Goal: Answer question/provide support

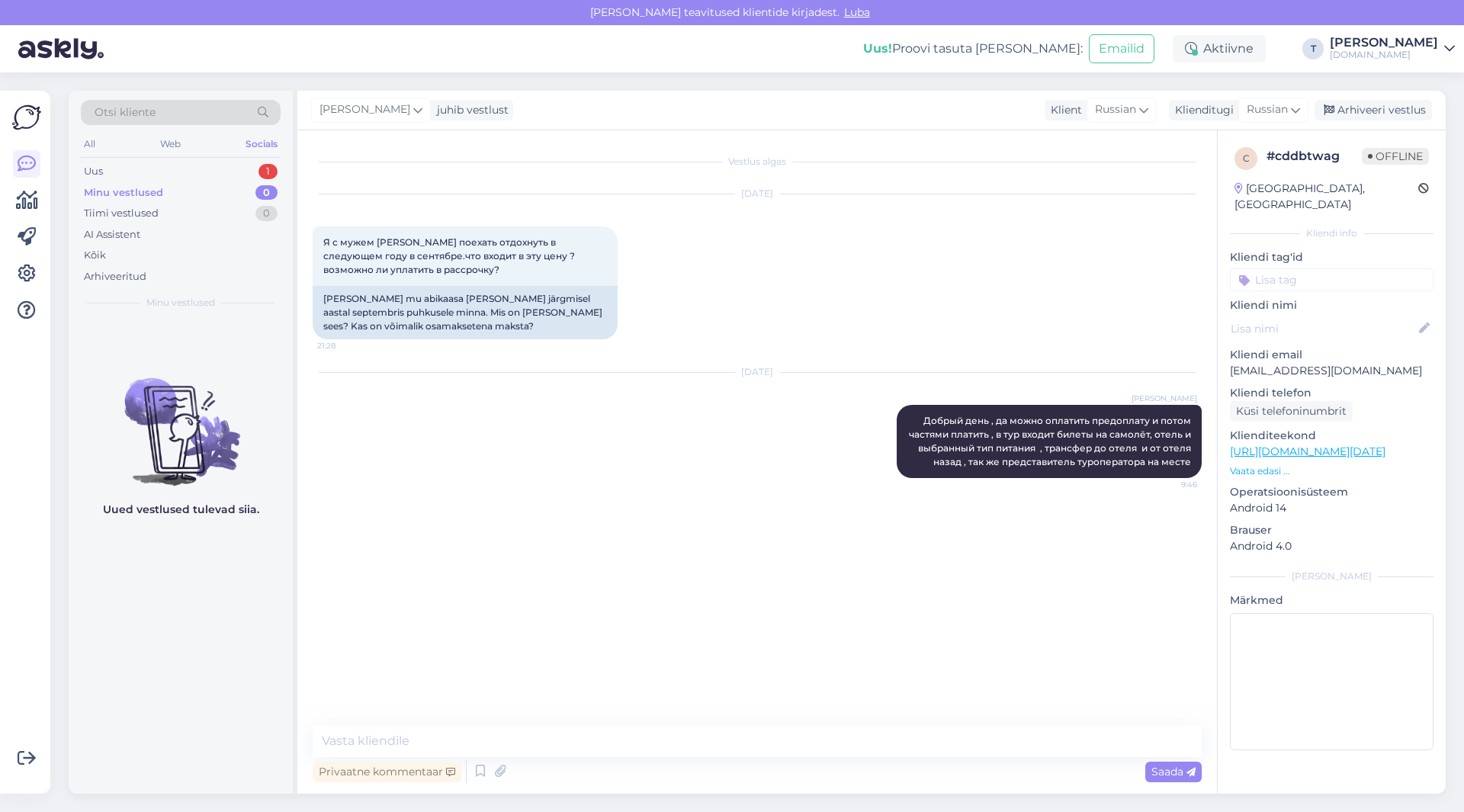
click at [216, 194] on div "Minu vestlused 0" at bounding box center [180, 194] width 200 height 22
click at [213, 189] on div "Minu vestlused 0" at bounding box center [180, 194] width 200 height 22
click at [159, 176] on div "Uus 1" at bounding box center [180, 172] width 200 height 22
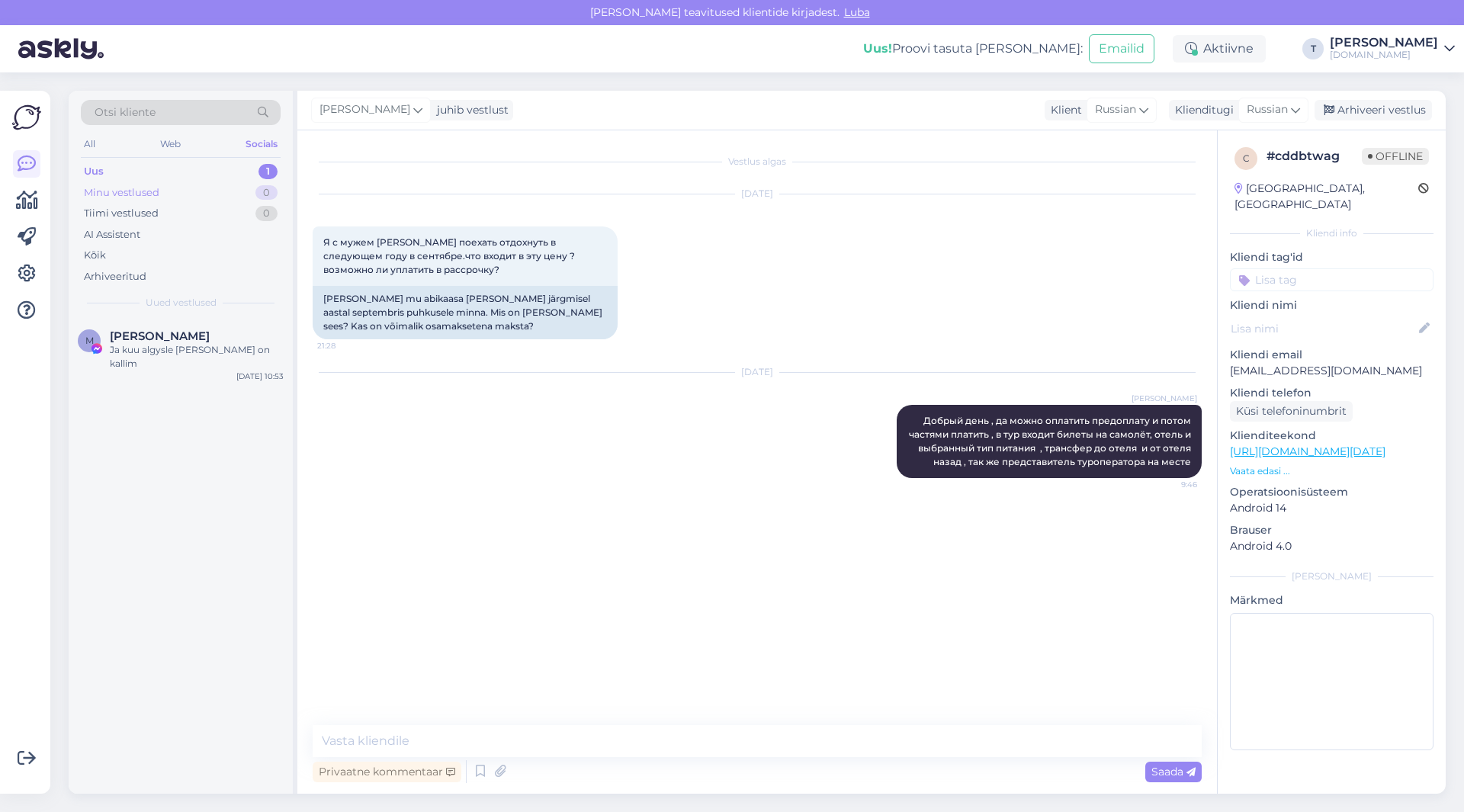
click at [159, 194] on div "Minu vestlused 0" at bounding box center [180, 194] width 200 height 22
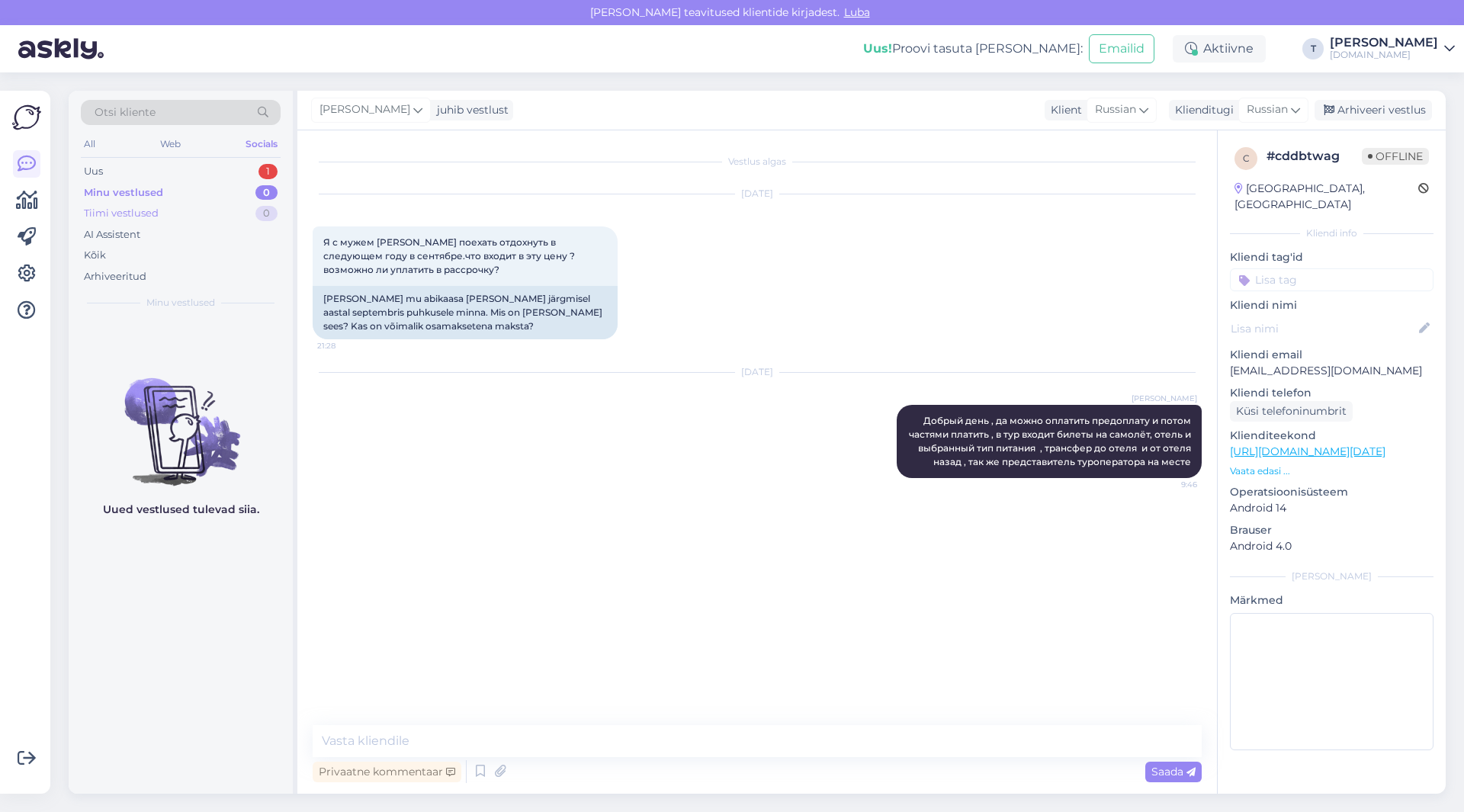
click at [160, 212] on div "Tiimi vestlused 0" at bounding box center [180, 213] width 200 height 22
click at [156, 189] on div "Minu vestlused" at bounding box center [121, 193] width 75 height 15
click at [158, 199] on div "Minu vestlused" at bounding box center [124, 193] width 80 height 15
click at [158, 212] on div "Tiimi vestlused 0" at bounding box center [180, 213] width 200 height 22
click at [132, 274] on div "Arhiveeritud" at bounding box center [115, 277] width 62 height 15
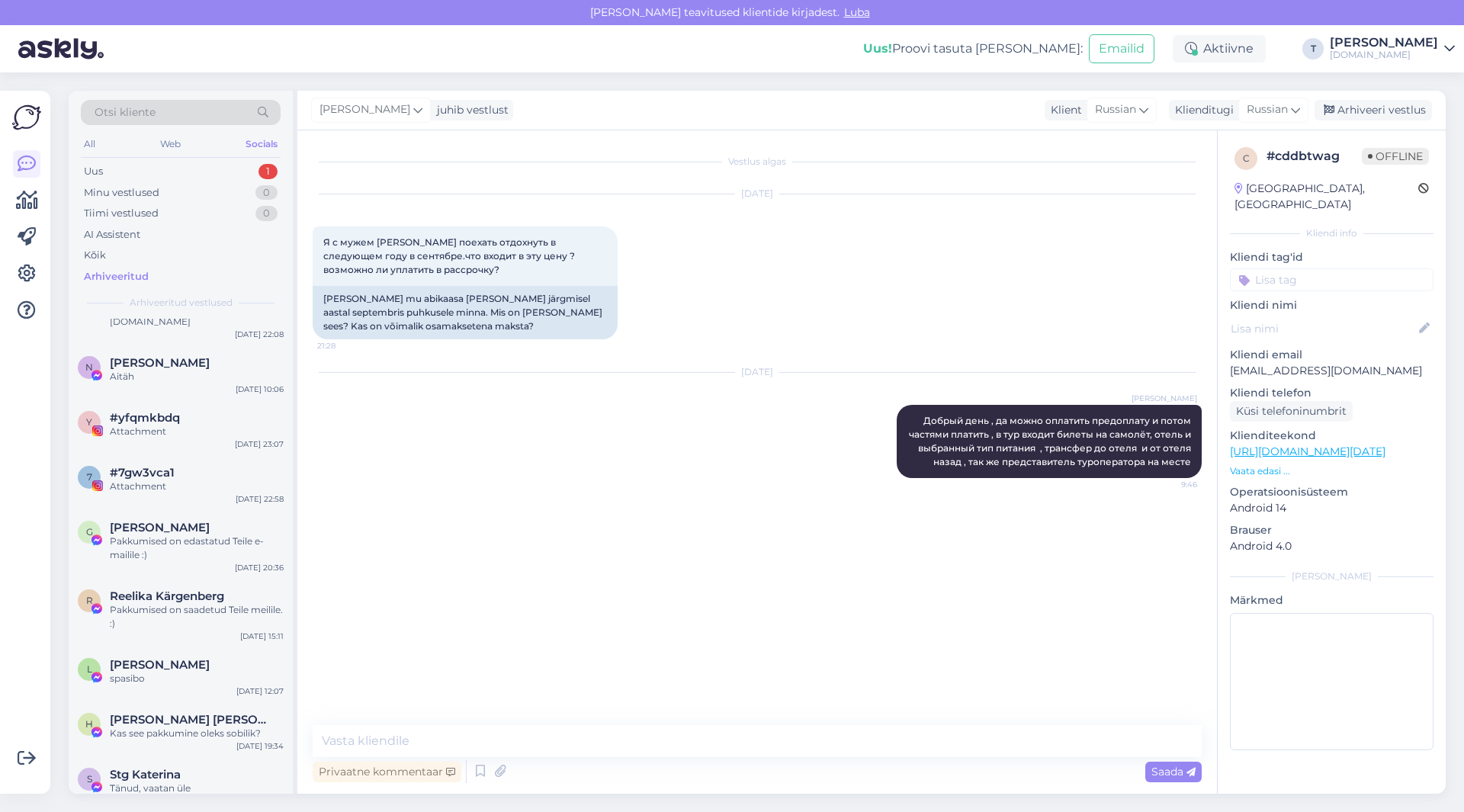
scroll to position [153, 0]
click at [175, 109] on div "Otsi kliente" at bounding box center [180, 112] width 200 height 25
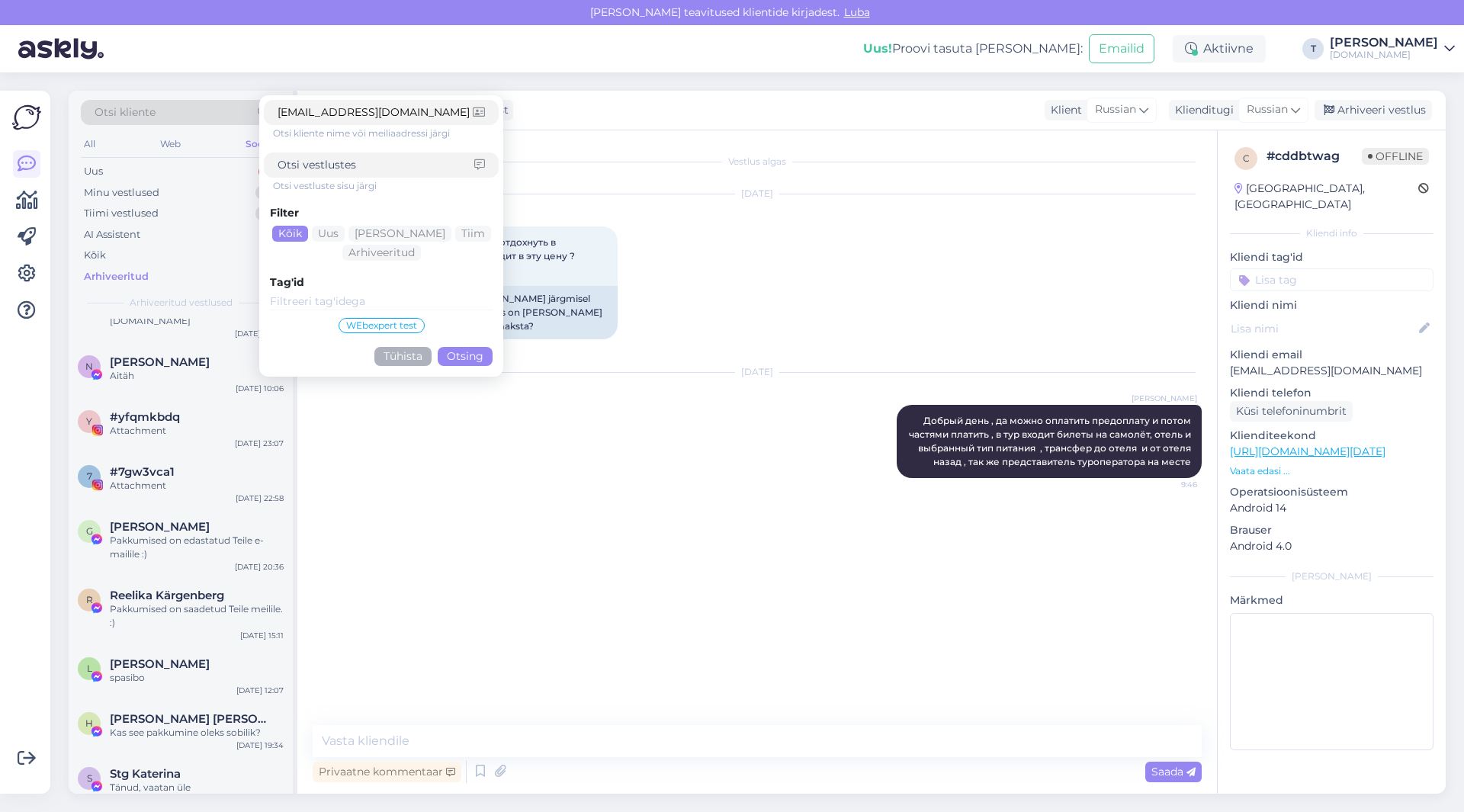
type input "[EMAIL_ADDRESS][DOMAIN_NAME]"
click at [467, 357] on button "Otsing" at bounding box center [465, 356] width 55 height 19
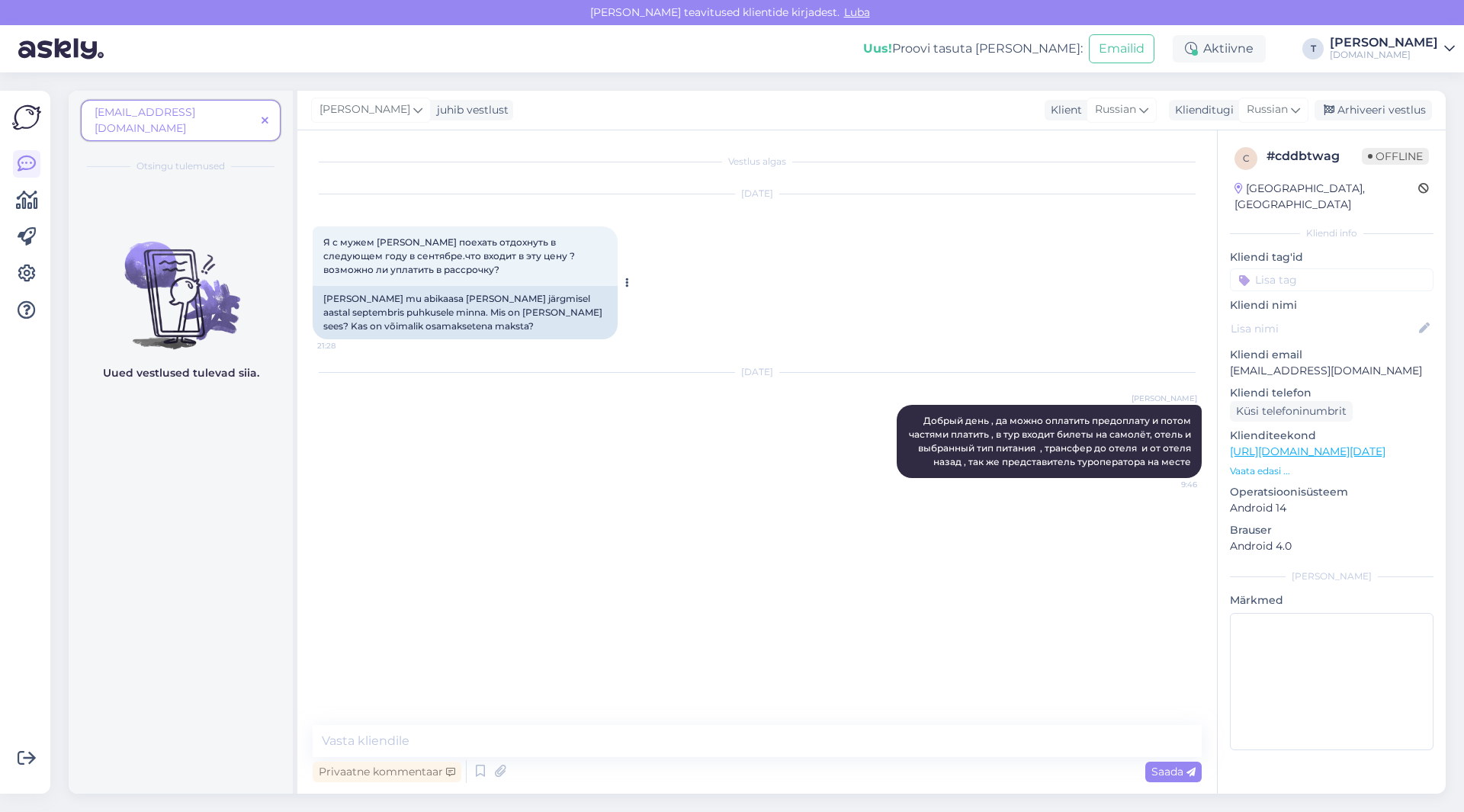
click at [406, 274] on div "Я с мужем [PERSON_NAME] поехать отдохнуть в следующем году в сентябре.что входи…" at bounding box center [465, 256] width 305 height 60
click at [195, 110] on span "[EMAIL_ADDRESS][DOMAIN_NAME]" at bounding box center [145, 119] width 100 height 30
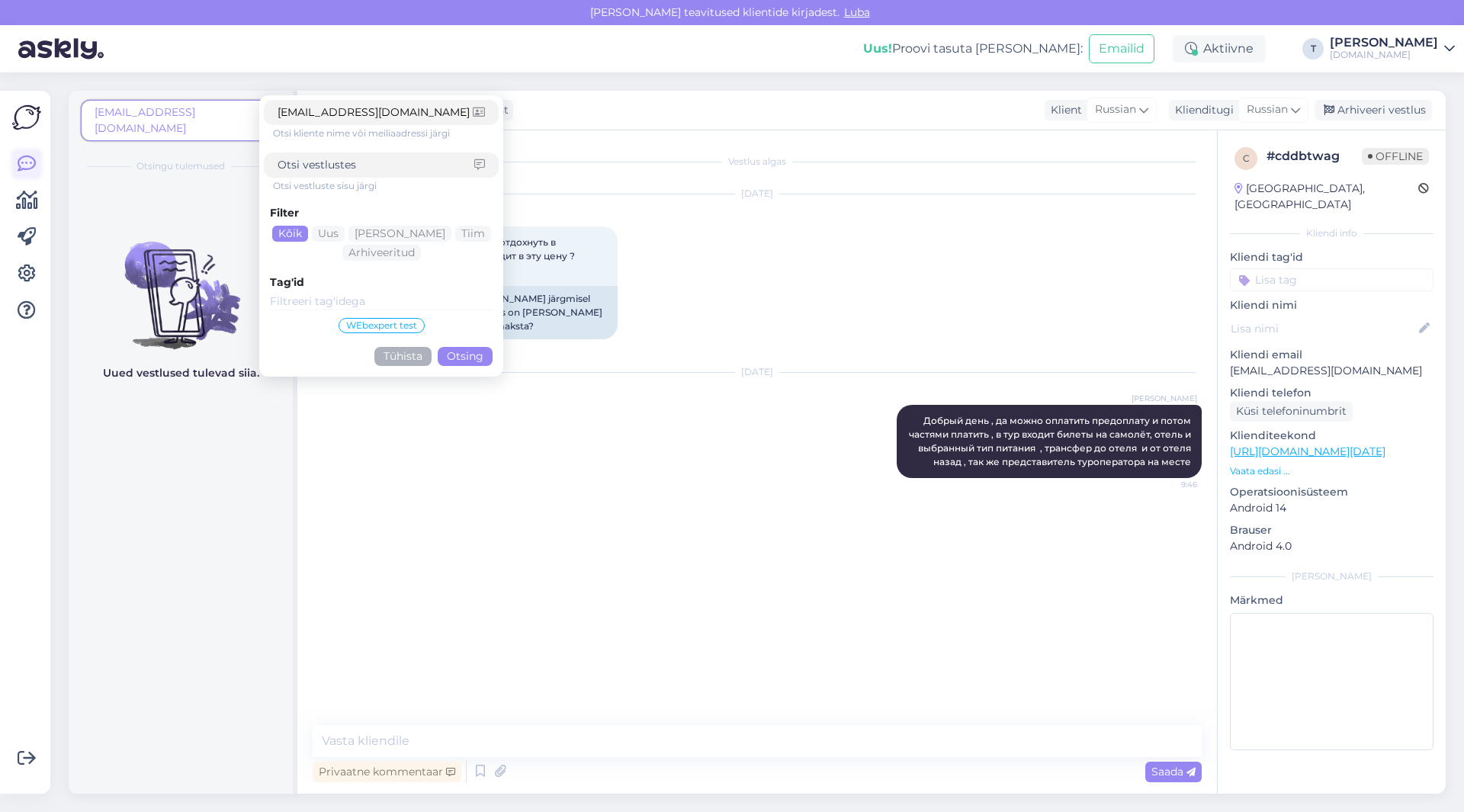
click at [24, 164] on icon at bounding box center [26, 164] width 18 height 18
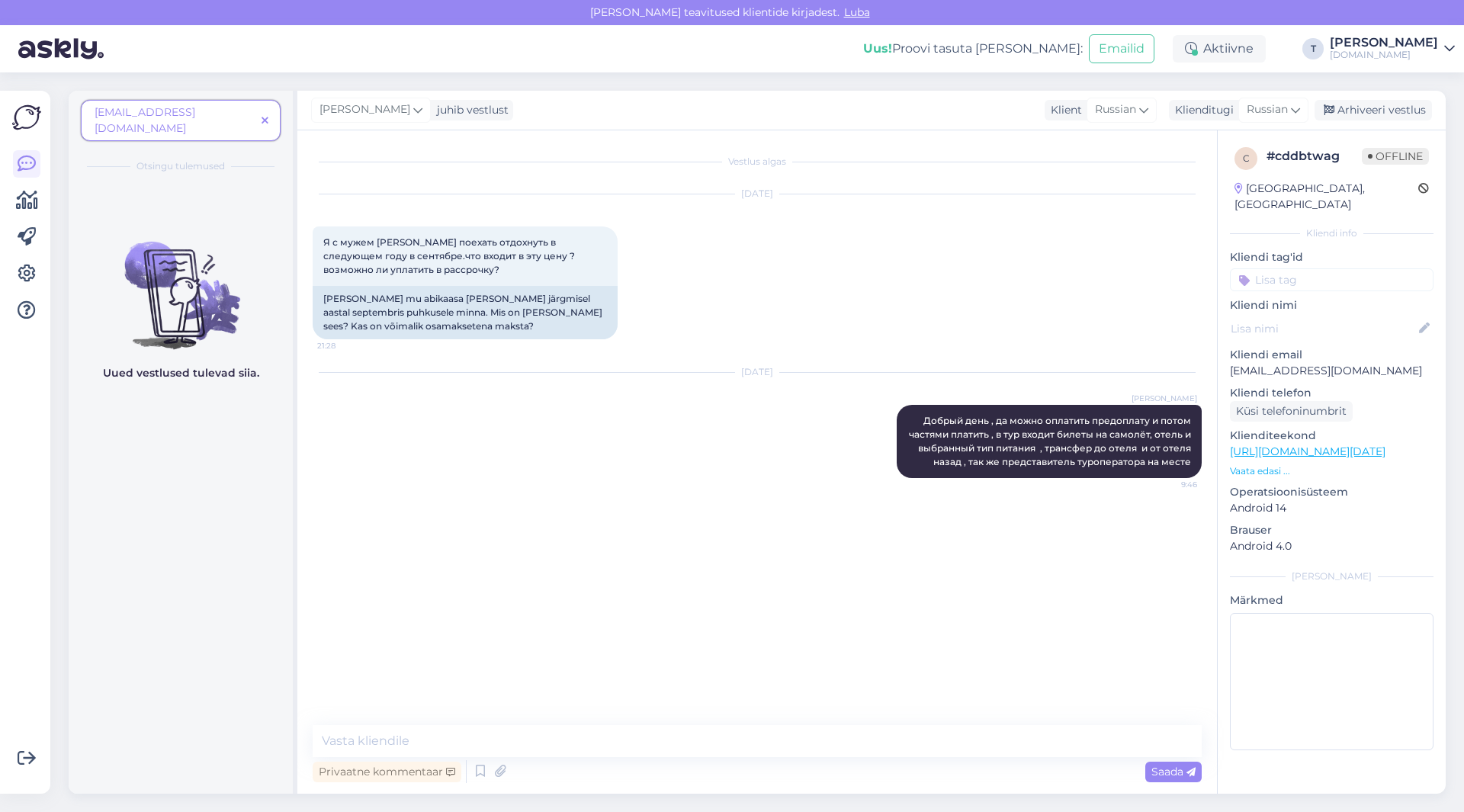
click at [262, 116] on icon at bounding box center [265, 121] width 7 height 11
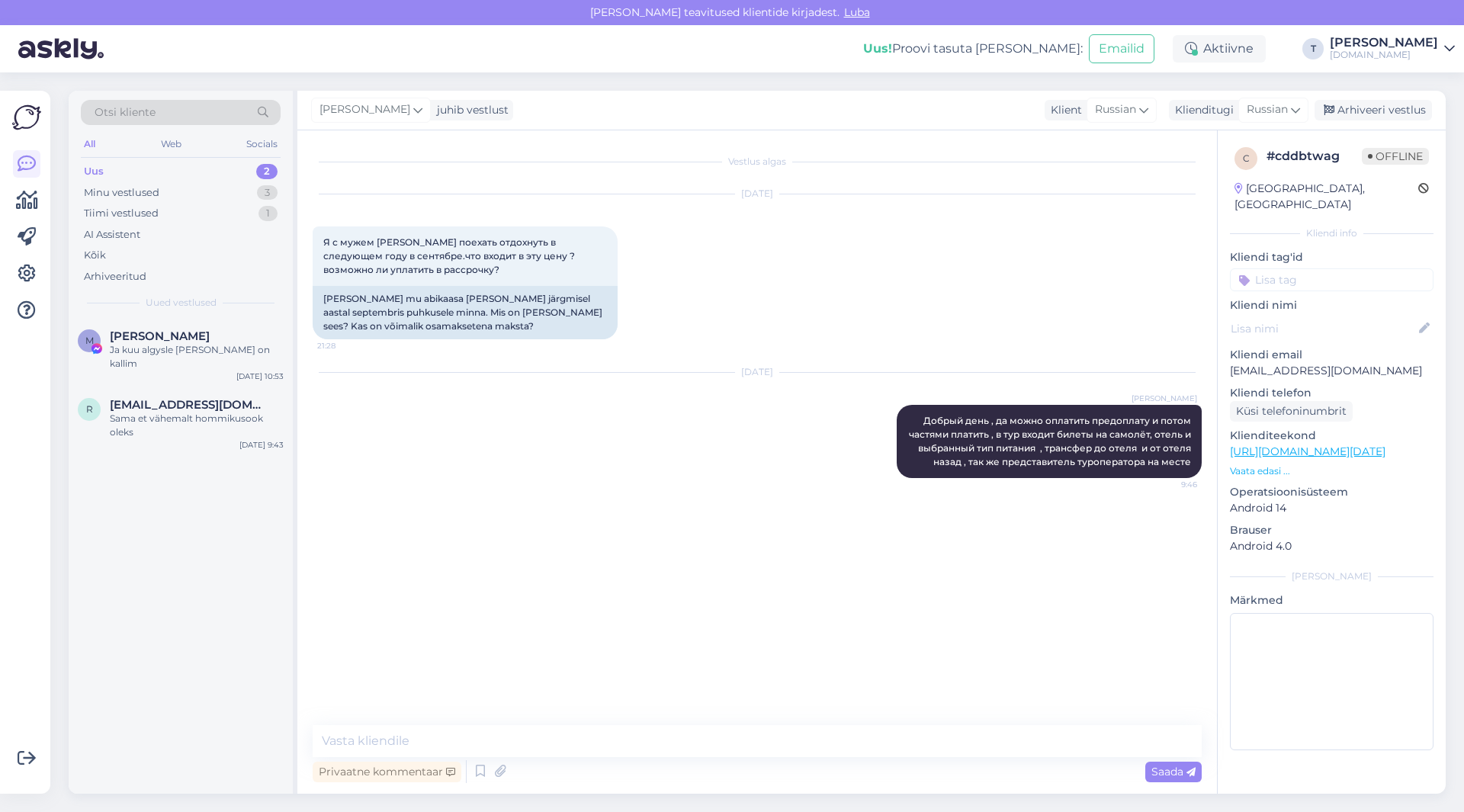
click at [108, 163] on div "Uus 2" at bounding box center [180, 172] width 200 height 22
click at [109, 125] on div "Otsi kliente" at bounding box center [180, 117] width 200 height 34
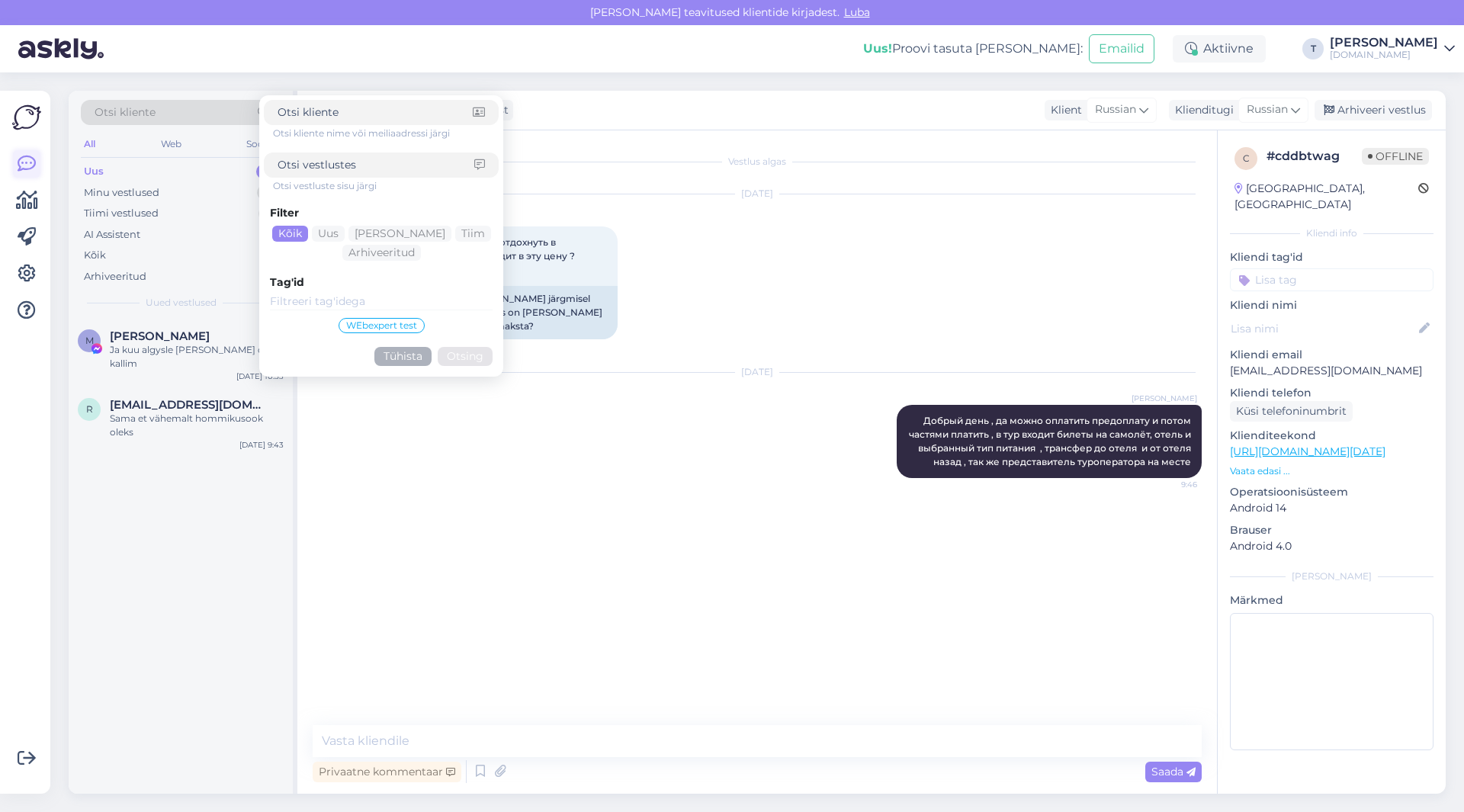
click at [29, 160] on icon at bounding box center [26, 164] width 18 height 18
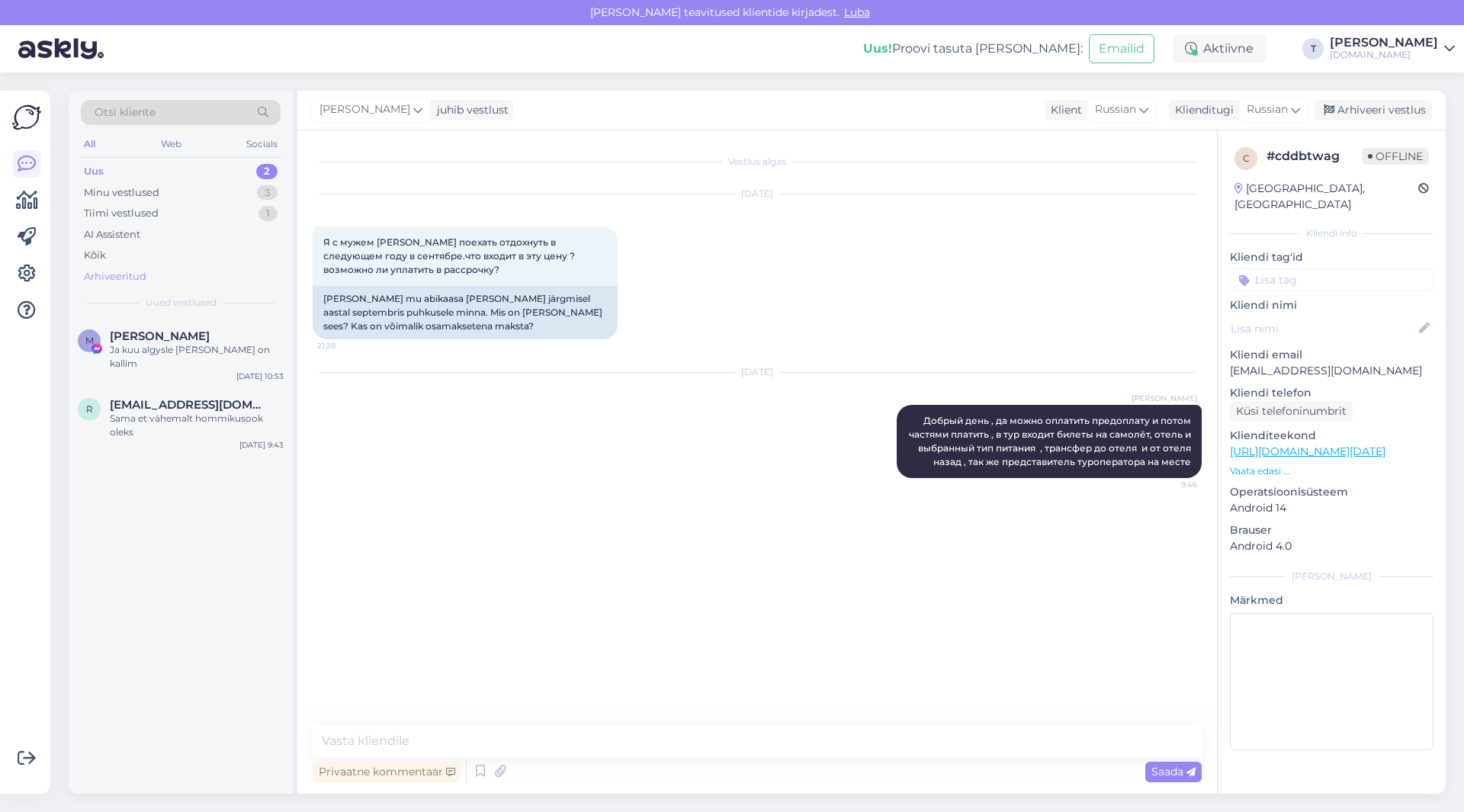
click at [102, 278] on div "Arhiveeritud" at bounding box center [115, 277] width 62 height 15
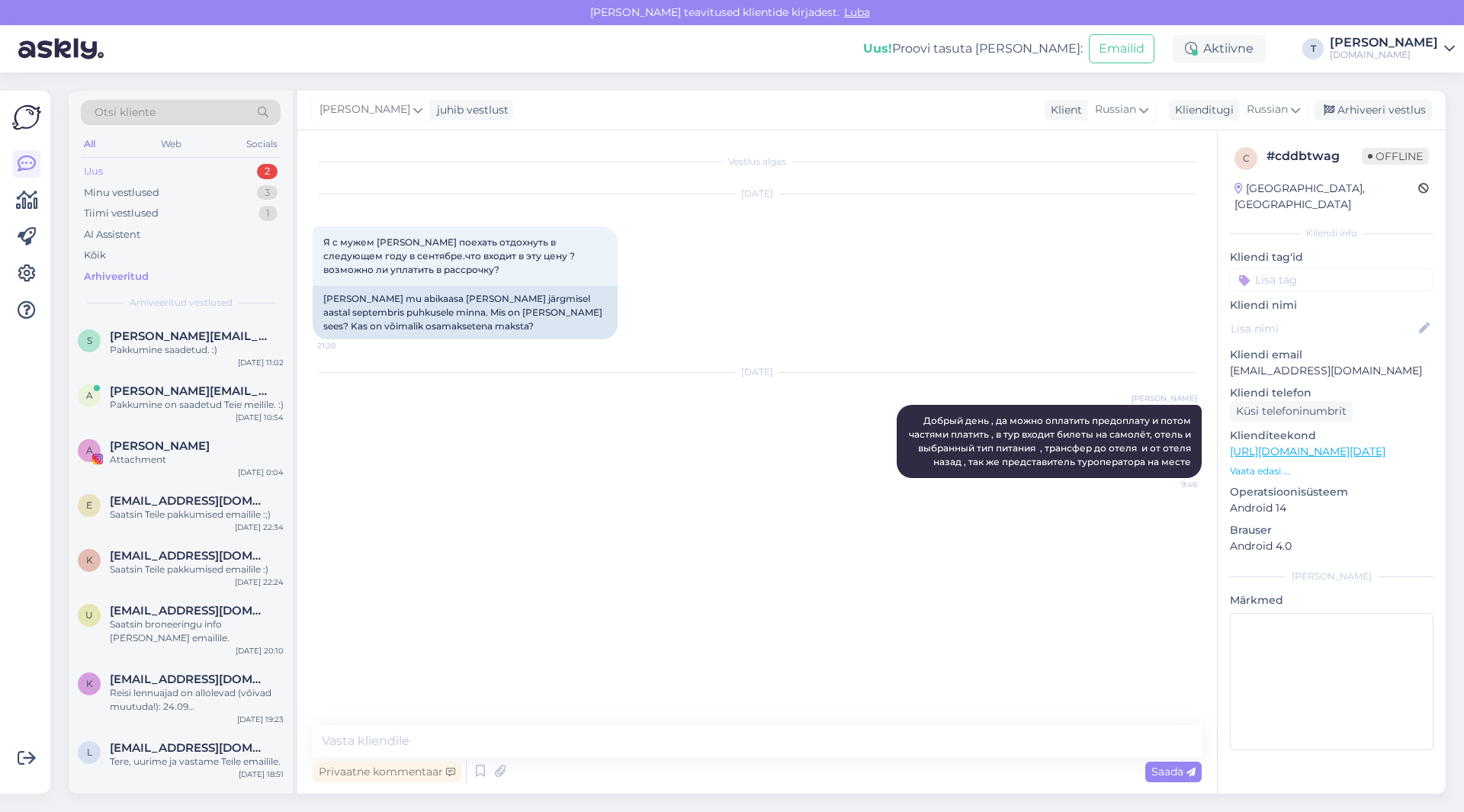
click at [165, 167] on div "Uus 2" at bounding box center [180, 172] width 200 height 22
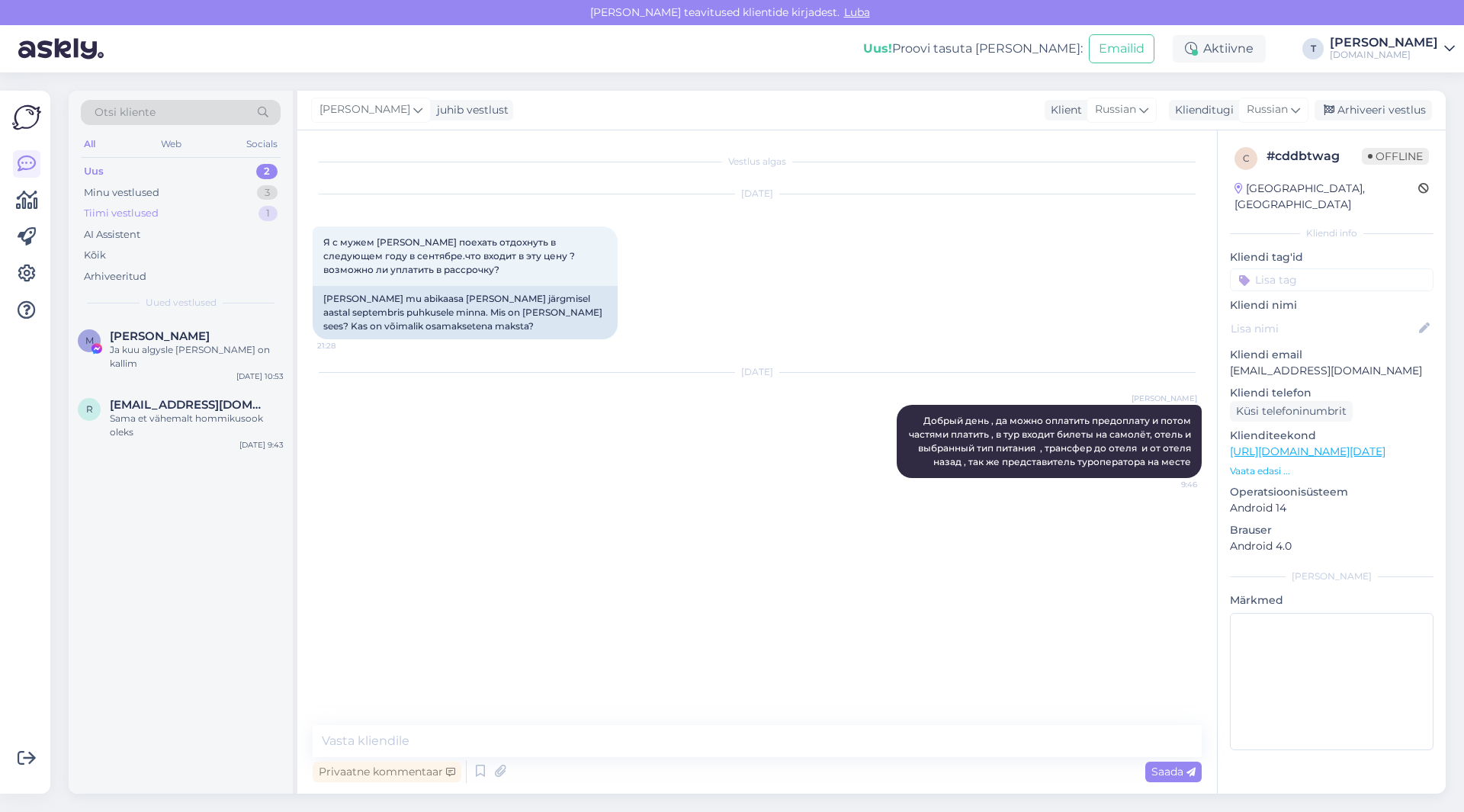
click at [161, 213] on div "Tiimi vestlused 1" at bounding box center [180, 213] width 200 height 22
click at [152, 175] on div "Uus 2" at bounding box center [180, 172] width 200 height 22
click at [153, 184] on div "Minu vestlused 3" at bounding box center [180, 194] width 200 height 22
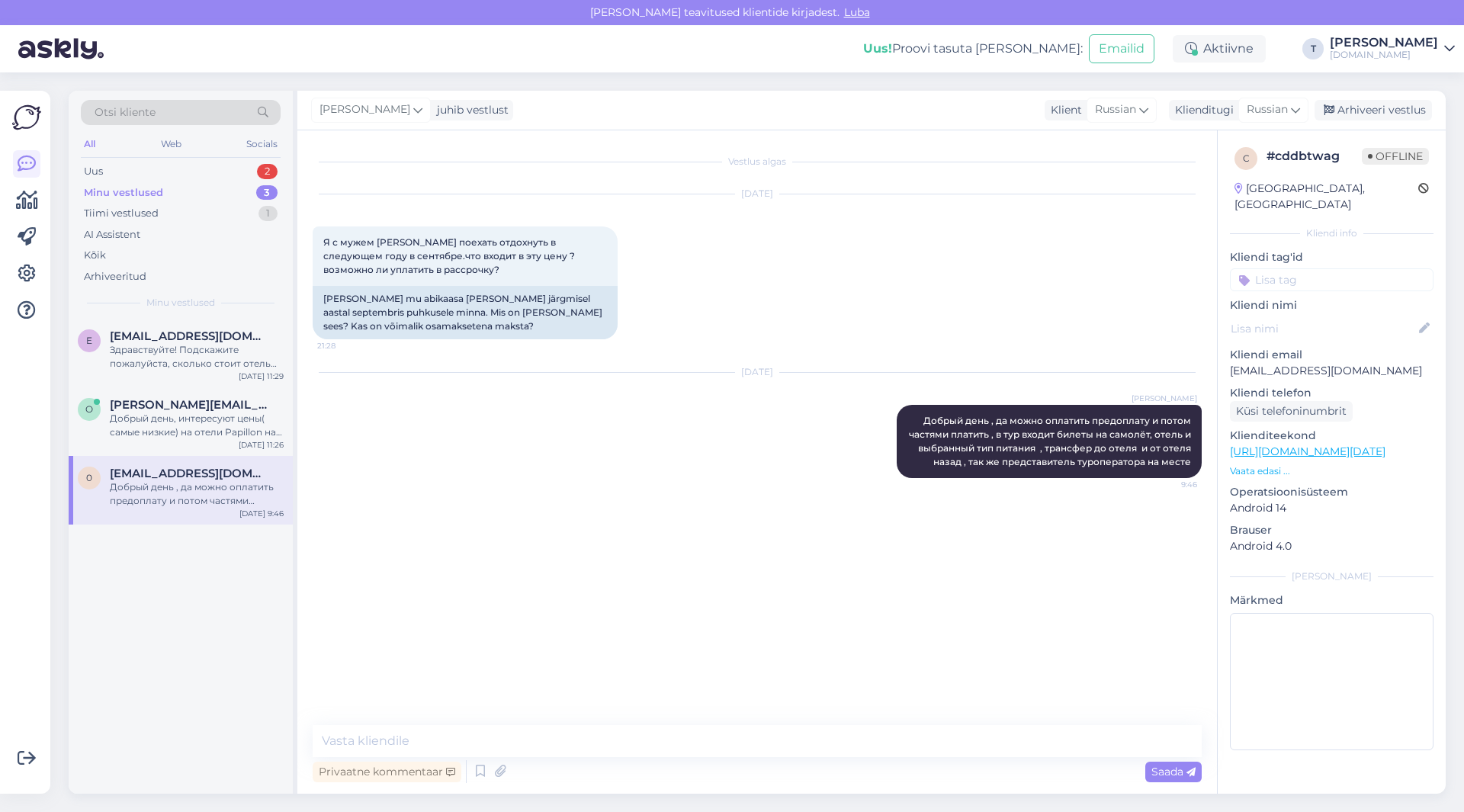
click at [177, 500] on div "Добрый день , да можно оплатить предоплату и потом частями платить , в тур вход…" at bounding box center [196, 494] width 174 height 27
click at [173, 419] on div "Добрый день, интересуют цены( самые низкие) на отели Papillon на конец сентября…" at bounding box center [196, 425] width 174 height 27
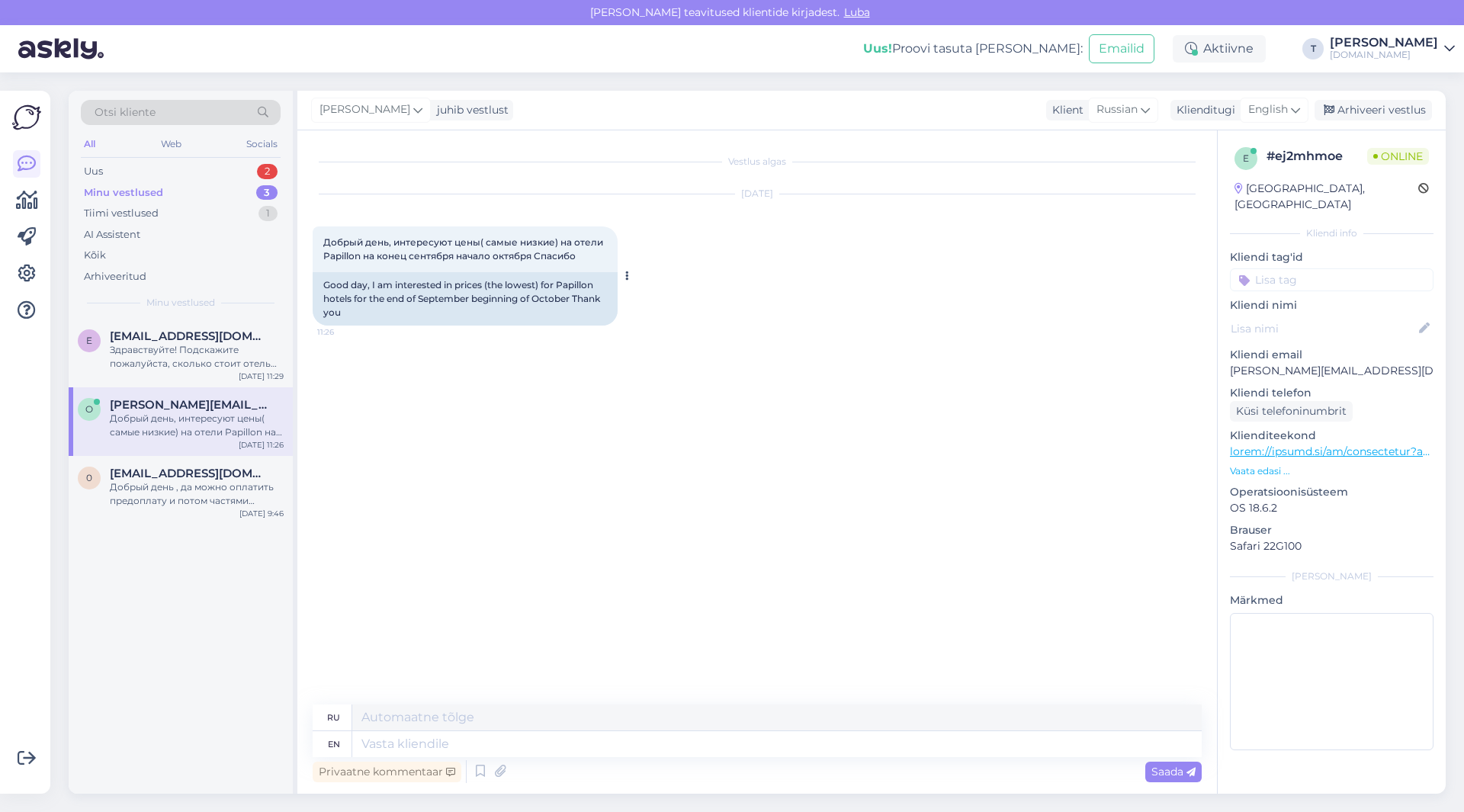
click at [509, 260] on span "Добрый день, интересуют цены( самые низкие) на отели Papillon на конец сентября…" at bounding box center [465, 249] width 282 height 25
click at [173, 362] on div "Здравствуйте! Подскажите пожалуйста, сколько стоит отель Rixos Radamis Sharm на…" at bounding box center [196, 356] width 174 height 27
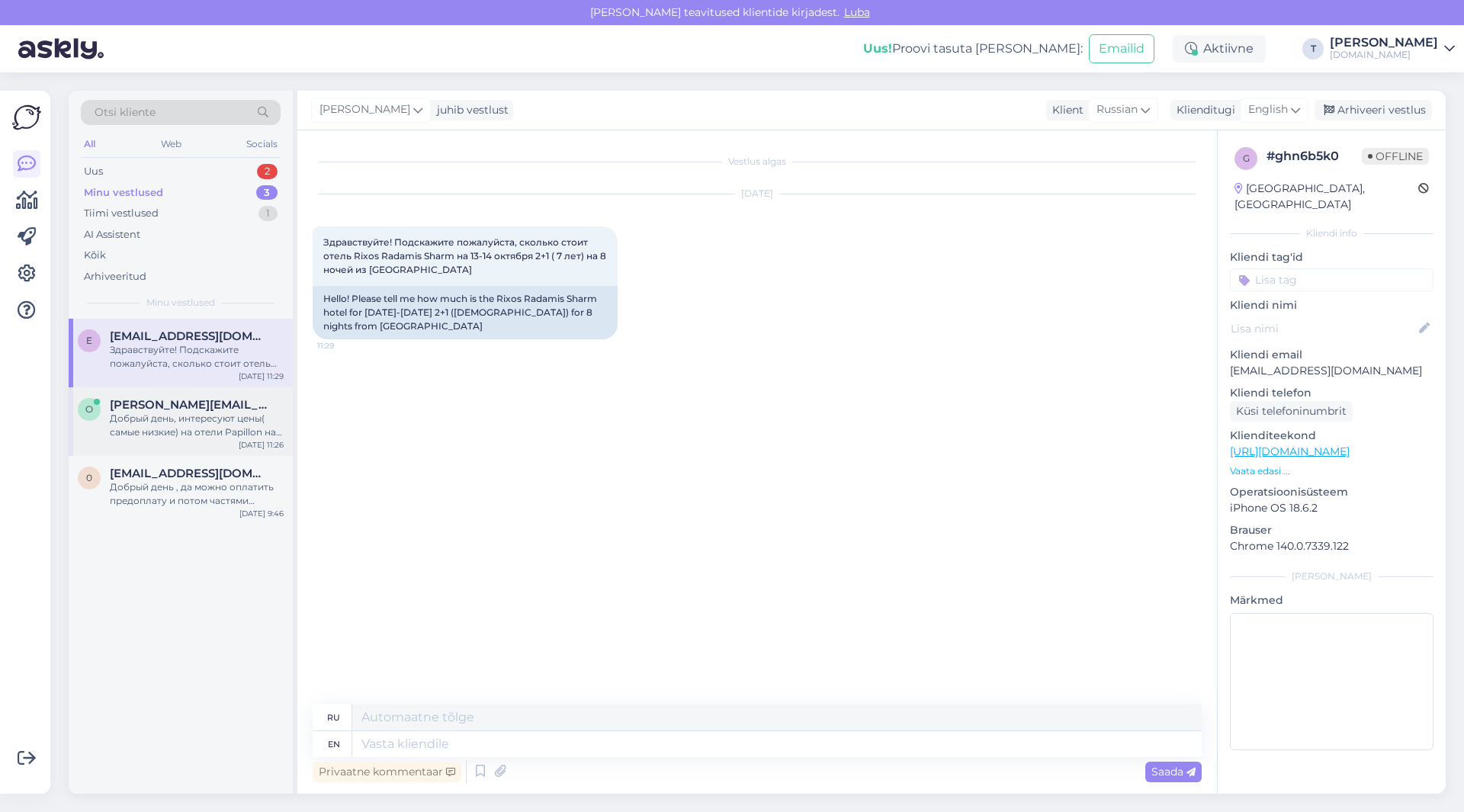
click at [242, 411] on span "[PERSON_NAME][EMAIL_ADDRESS][DOMAIN_NAME]" at bounding box center [188, 404] width 158 height 14
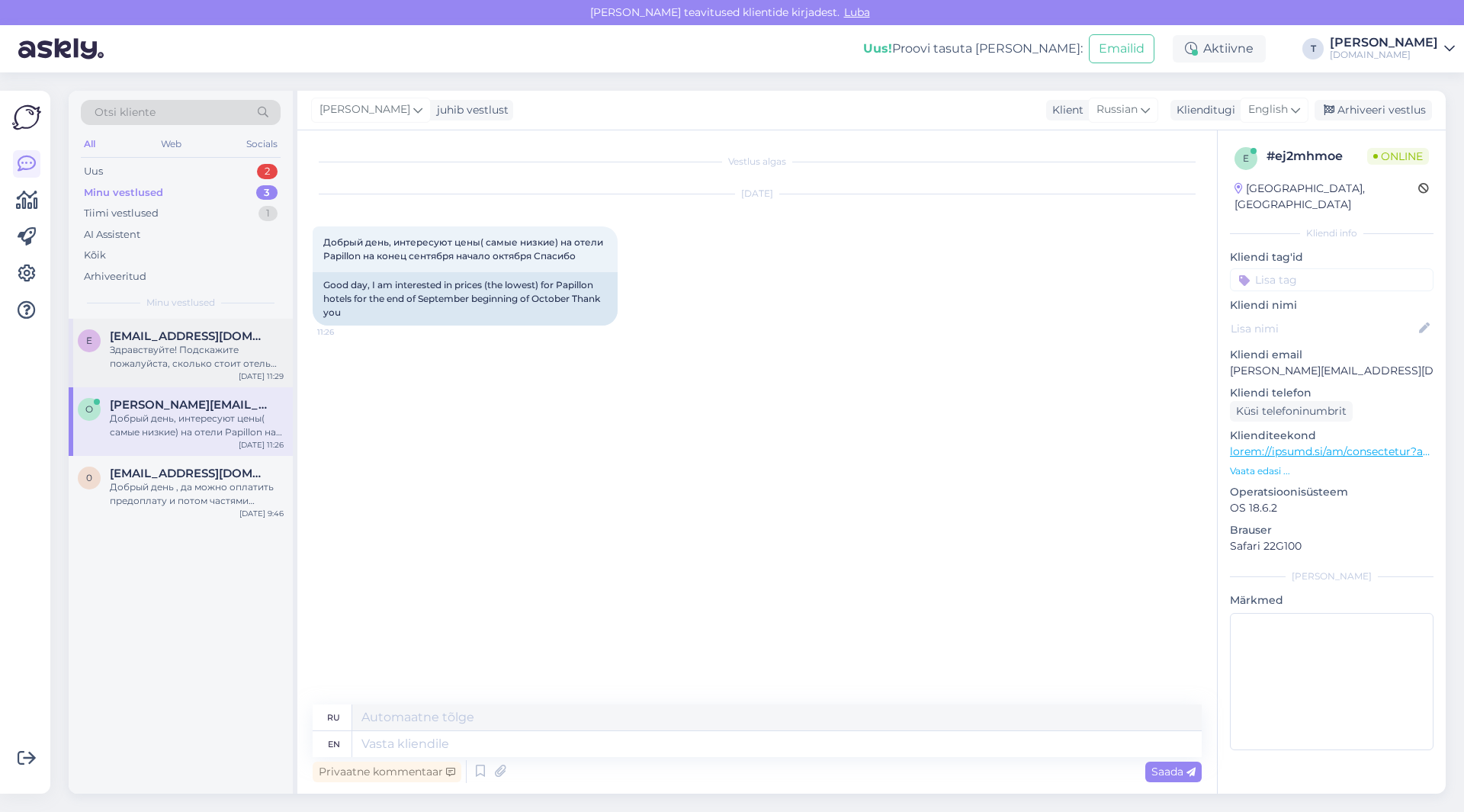
click at [222, 343] on div "Здравствуйте! Подскажите пожалуйста, сколько стоит отель Rixos Radamis Sharm на…" at bounding box center [196, 356] width 174 height 27
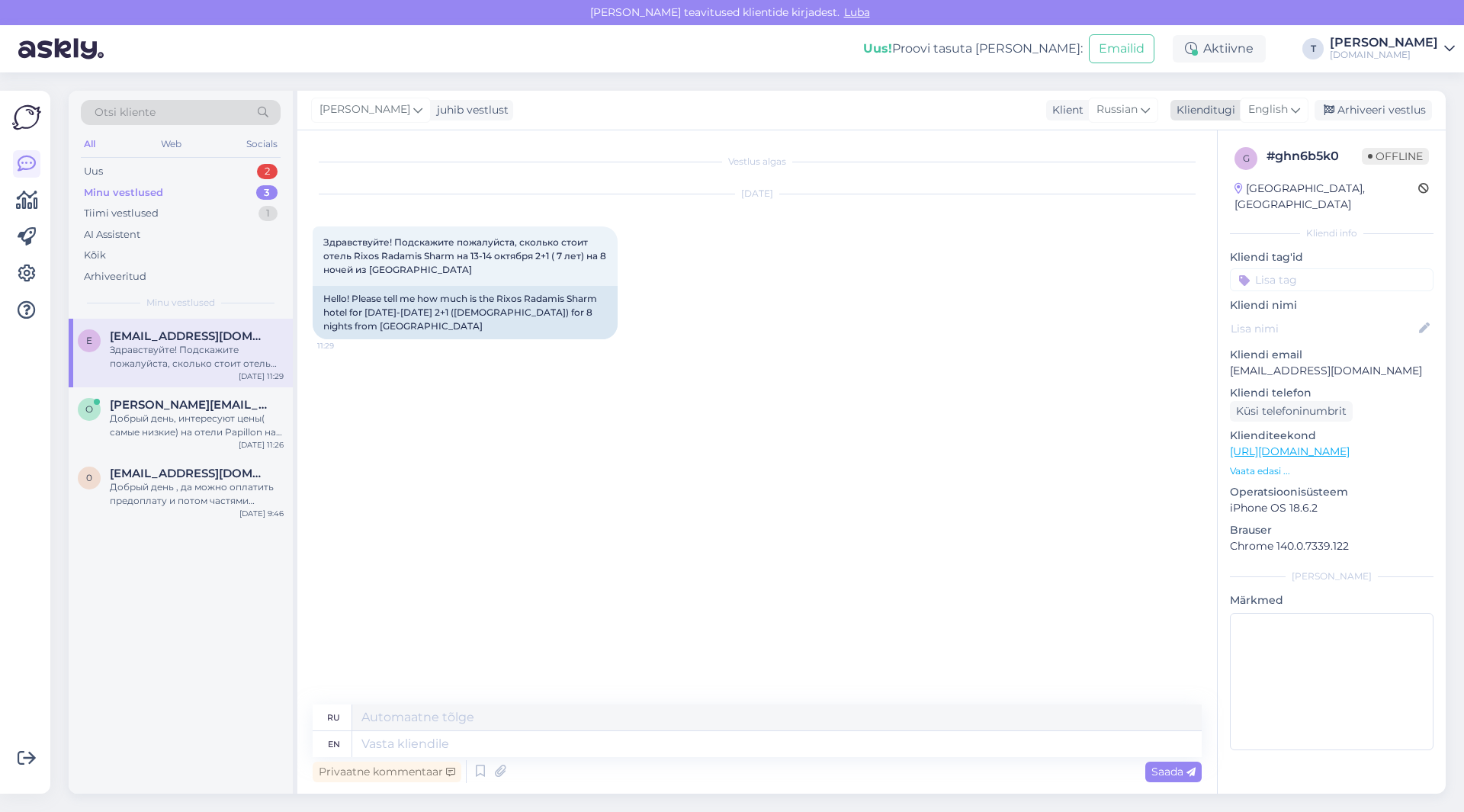
click at [1261, 116] on span "English" at bounding box center [1268, 109] width 40 height 17
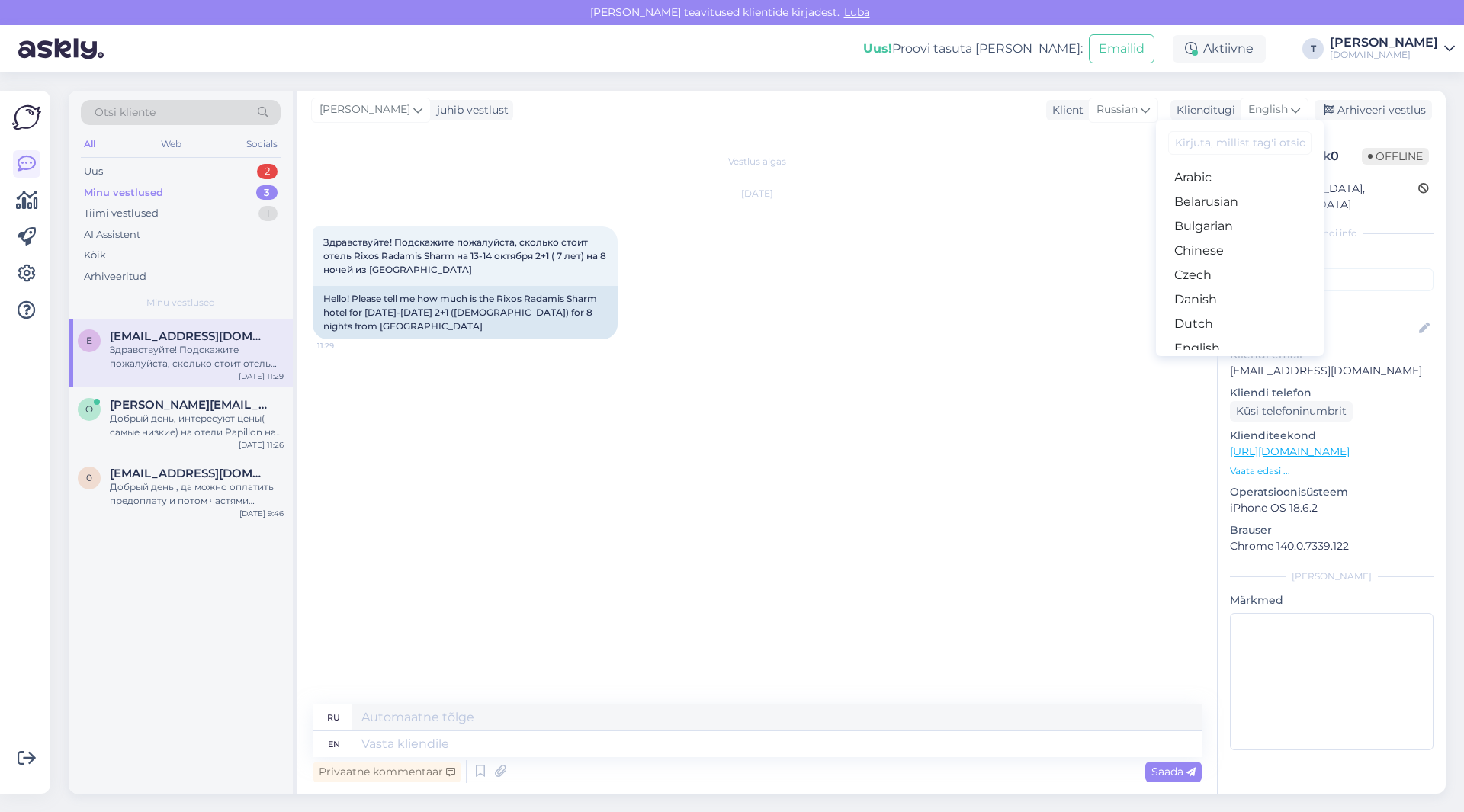
click at [1201, 776] on link "Russian" at bounding box center [1240, 788] width 168 height 24
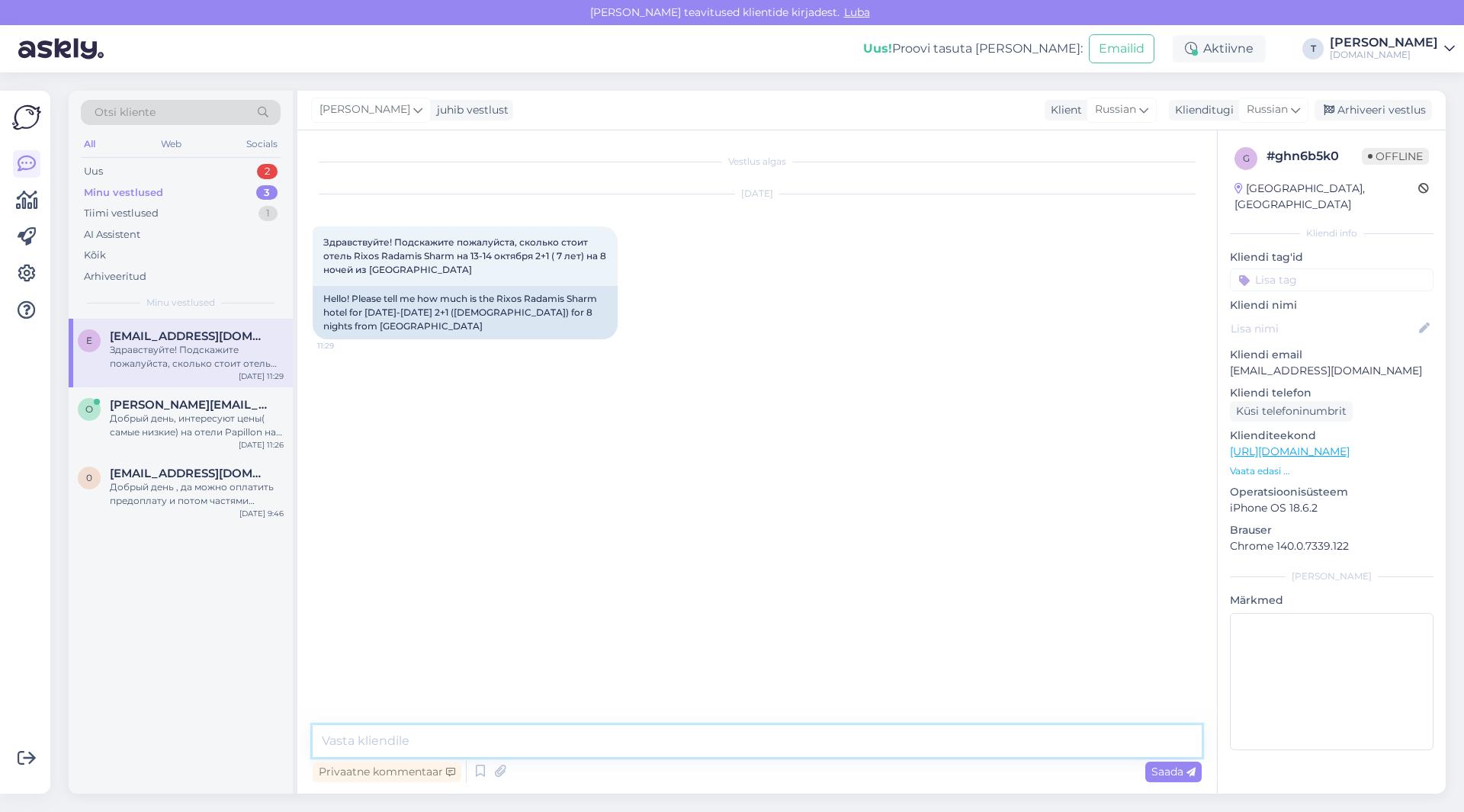
drag, startPoint x: 666, startPoint y: 746, endPoint x: 666, endPoint y: 732, distance: 14.0
click at [666, 745] on textarea at bounding box center [757, 741] width 889 height 32
type textarea "Добрый день пришлю на почту"
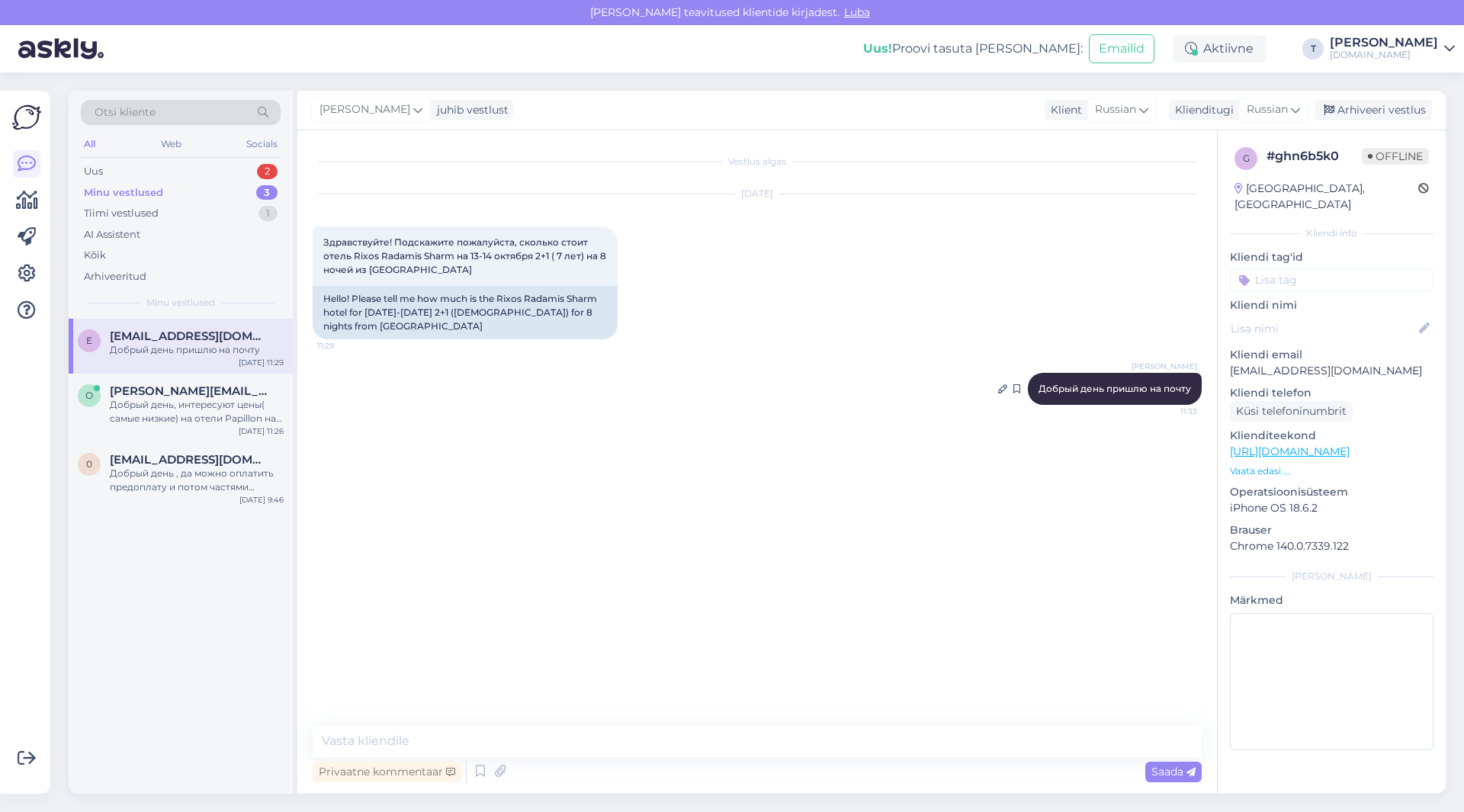
click at [1121, 391] on span "Добрый день пришлю на почту" at bounding box center [1115, 388] width 153 height 12
copy div "Добрый день пришлю на почту 11:33"
click at [177, 392] on span "[PERSON_NAME][EMAIL_ADDRESS][DOMAIN_NAME]" at bounding box center [188, 391] width 158 height 14
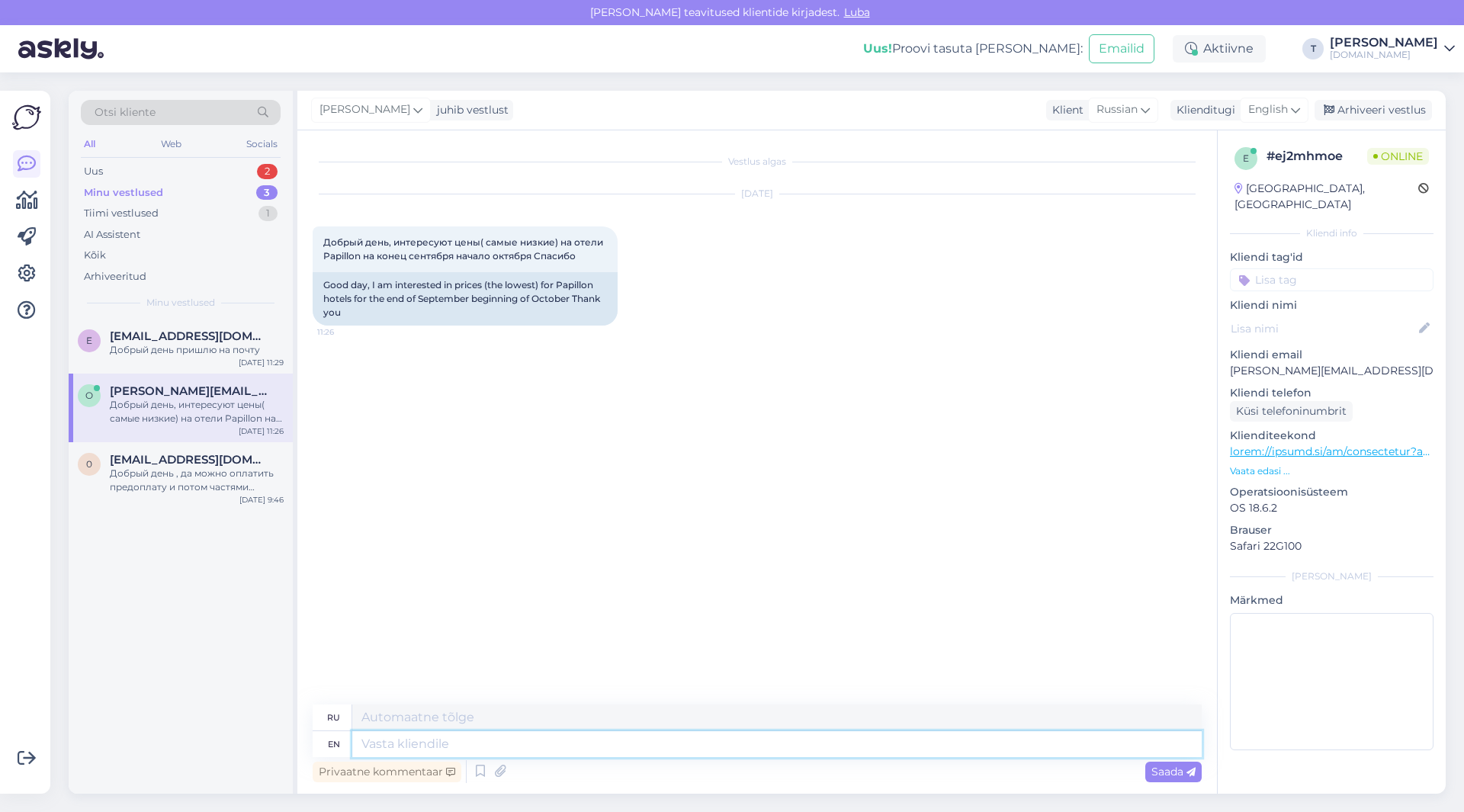
click at [491, 751] on textarea at bounding box center [777, 744] width 849 height 26
click at [1295, 109] on icon at bounding box center [1296, 109] width 9 height 17
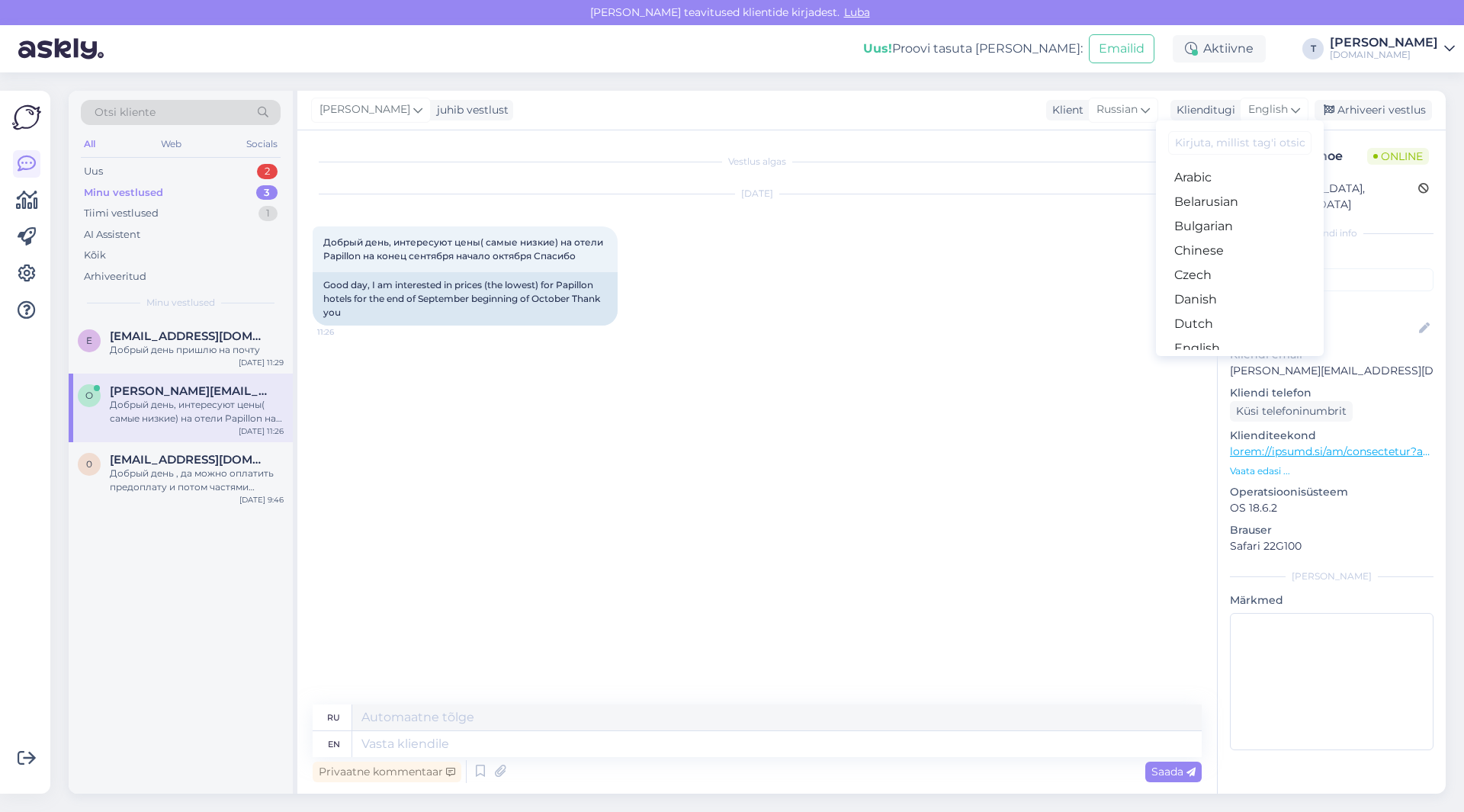
click at [1202, 776] on link "Russian" at bounding box center [1240, 788] width 168 height 24
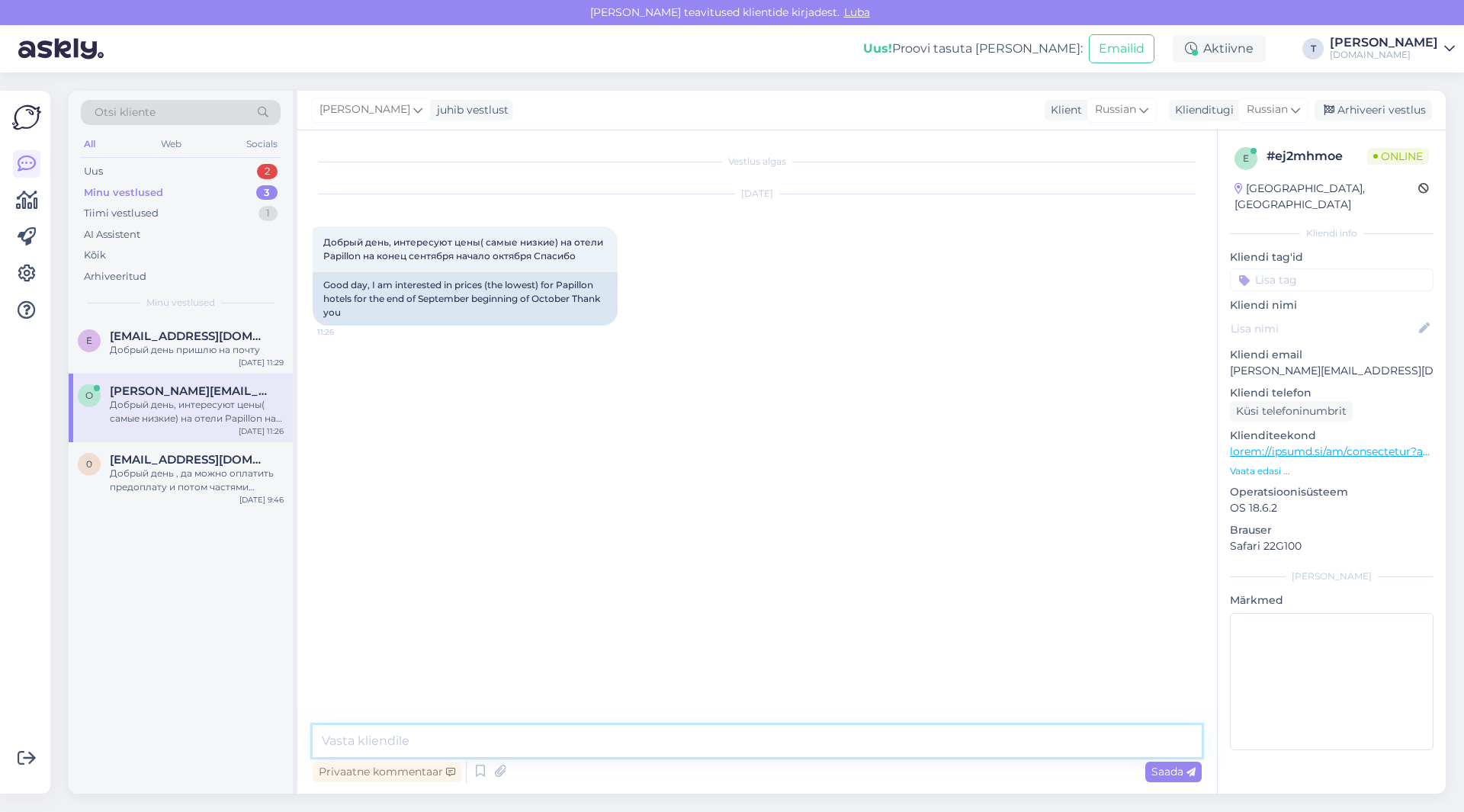
click at [683, 747] on textarea at bounding box center [757, 741] width 889 height 32
paste textarea "Добрый день пришлю на почту"
click at [408, 724] on textarea "Добрый день пришлю на почту" at bounding box center [757, 732] width 889 height 51
type textarea "Добрый день, на сколько человек пришлю на почту"
click at [193, 353] on div "Добрый день пришлю на почту" at bounding box center [196, 349] width 174 height 14
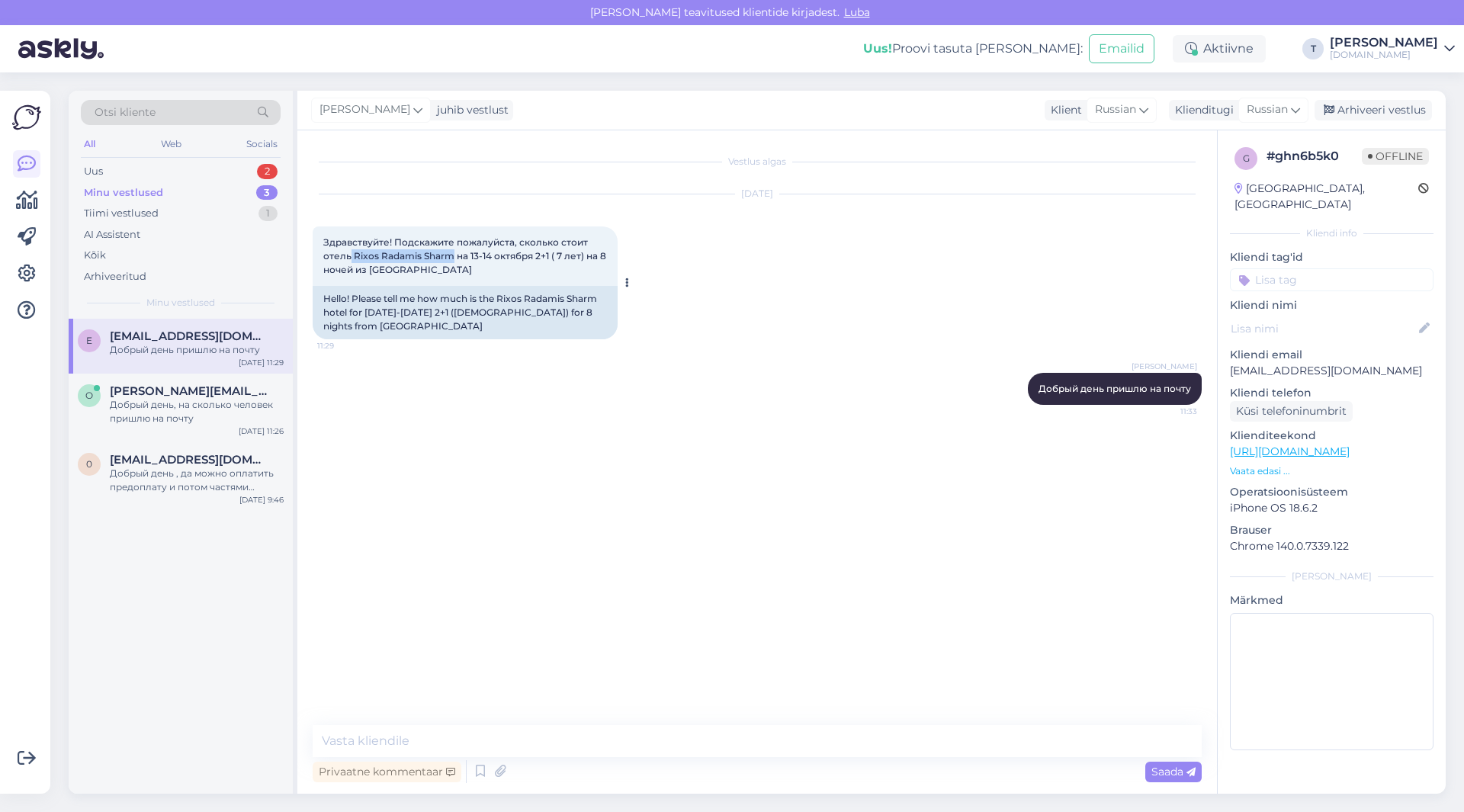
drag, startPoint x: 351, startPoint y: 260, endPoint x: 454, endPoint y: 256, distance: 103.1
click at [454, 256] on span "Здравствуйте! Подскажите пожалуйста, сколько стоит отель Rixos Radamis Sharm на…" at bounding box center [466, 255] width 285 height 39
copy span "Rixos Radamis Sharm"
click at [595, 723] on div "Vestlus algas [DATE] Здравствуйте! Подскажите пожалуйста, сколько стоит отель R…" at bounding box center [757, 462] width 920 height 664
click at [595, 743] on textarea at bounding box center [757, 741] width 889 height 32
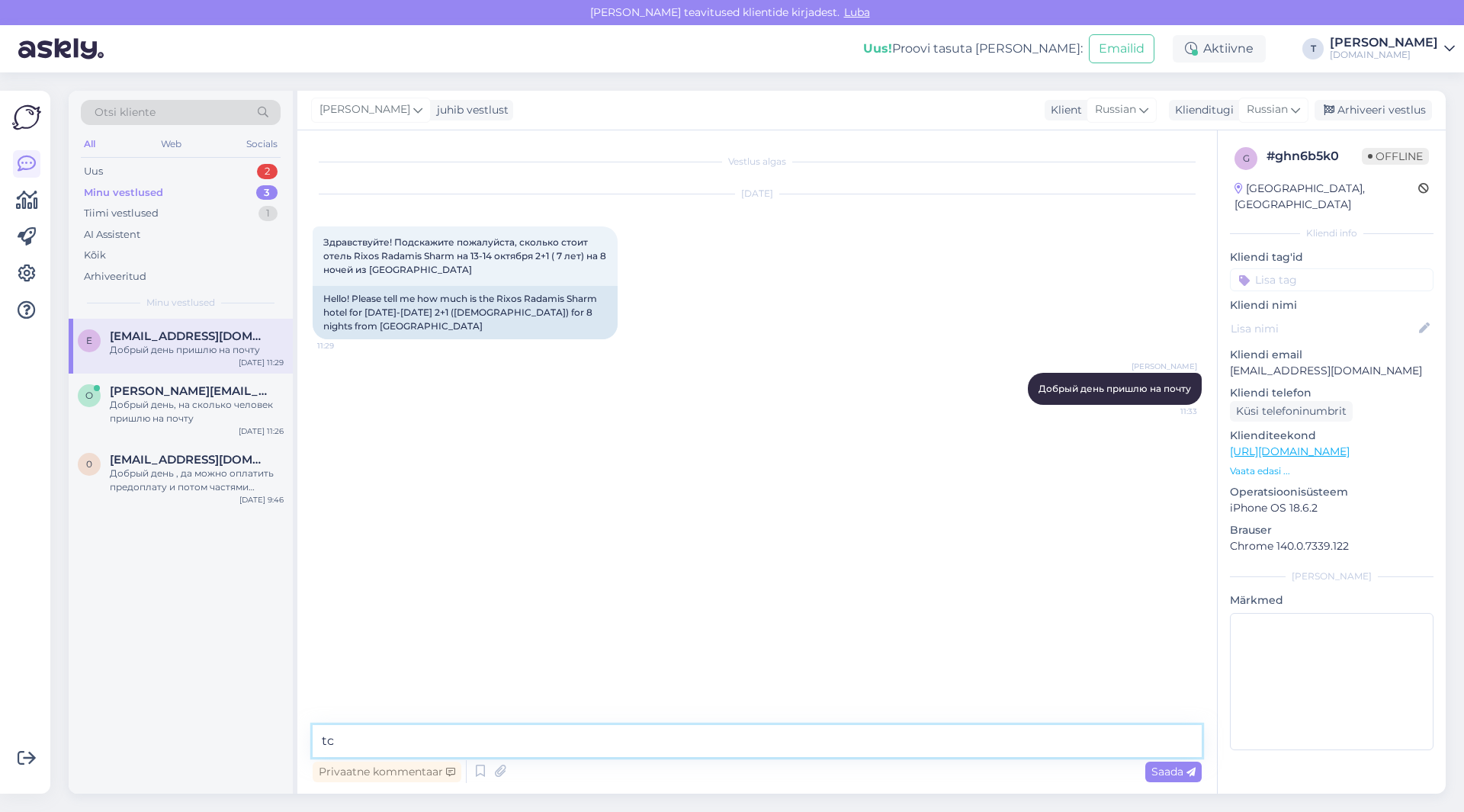
type textarea "t"
type textarea "есть только 7 ночей"
click at [259, 397] on div "[PERSON_NAME][EMAIL_ADDRESS][DOMAIN_NAME] Добрый день, на сколько человек пришл…" at bounding box center [196, 405] width 174 height 42
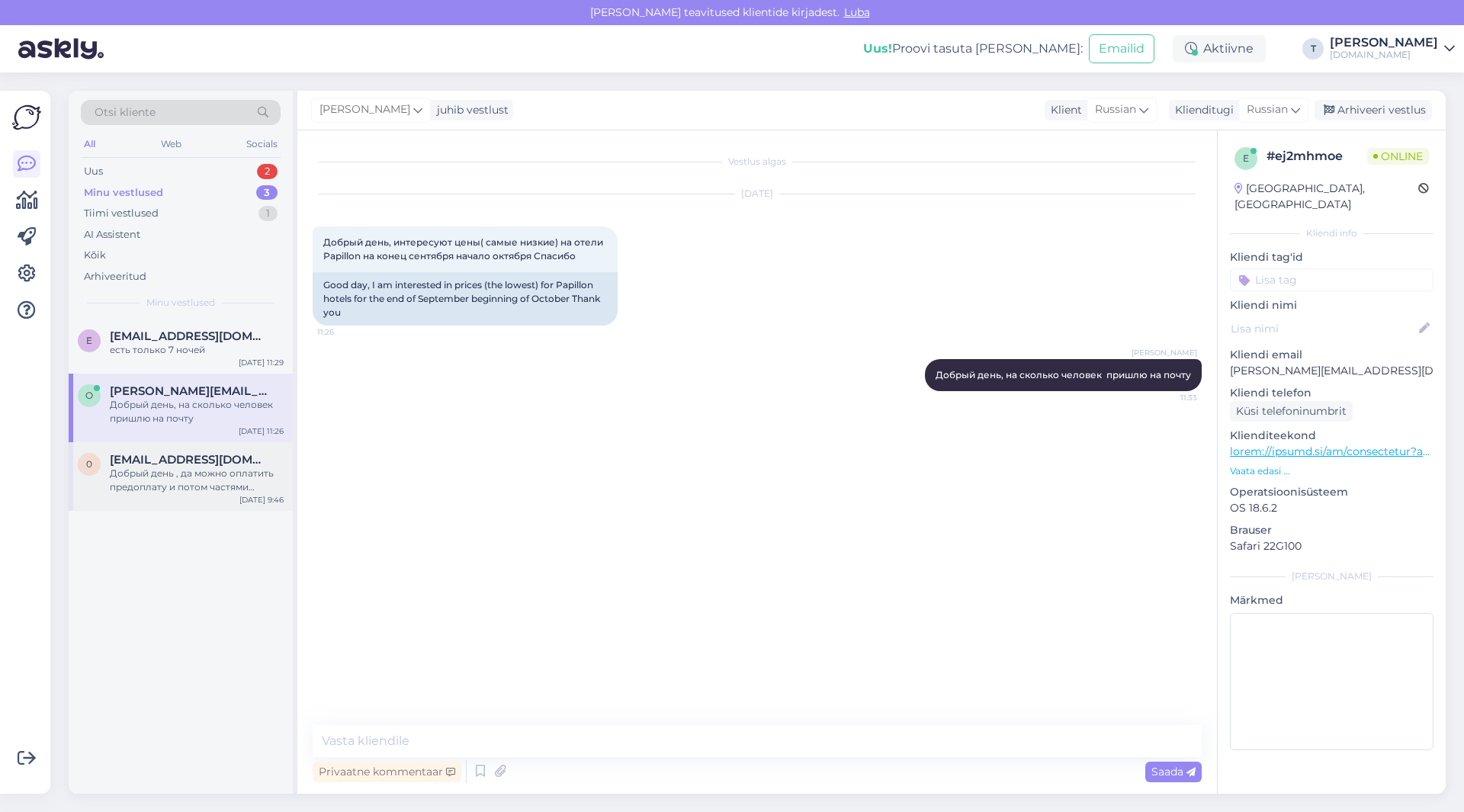
click at [175, 480] on div "Добрый день , да можно оплатить предоплату и потом частями платить , в тур вход…" at bounding box center [196, 480] width 174 height 27
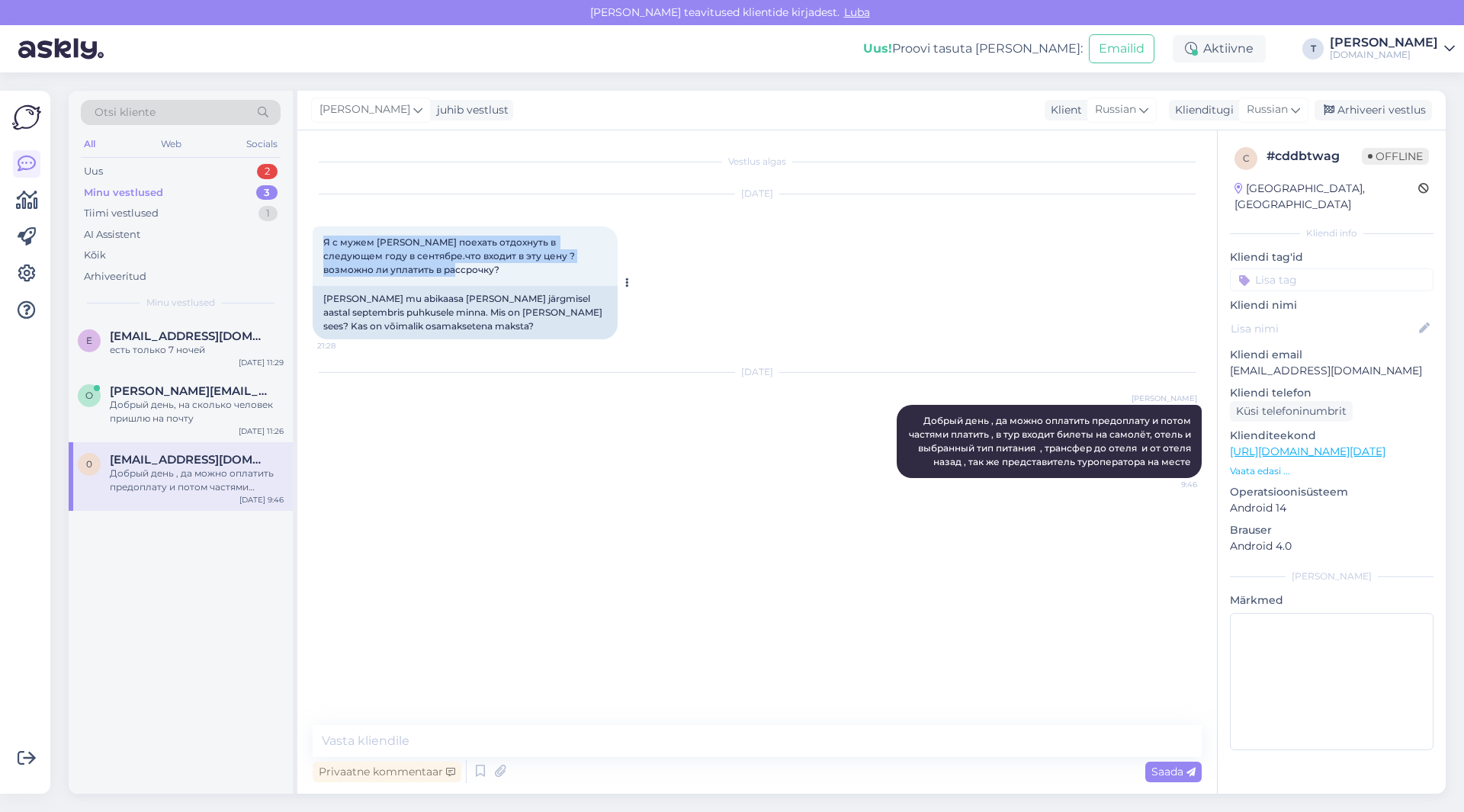
drag, startPoint x: 442, startPoint y: 273, endPoint x: 324, endPoint y: 236, distance: 123.7
click at [324, 236] on div "Я с мужем [PERSON_NAME] поехать отдохнуть в следующем году в сентябре.что входи…" at bounding box center [465, 256] width 305 height 60
copy span "Я с мужем [PERSON_NAME] поехать отдохнуть в следующем году в сентябре.что входи…"
click at [1282, 363] on p "[EMAIL_ADDRESS][DOMAIN_NAME]" at bounding box center [1331, 371] width 203 height 16
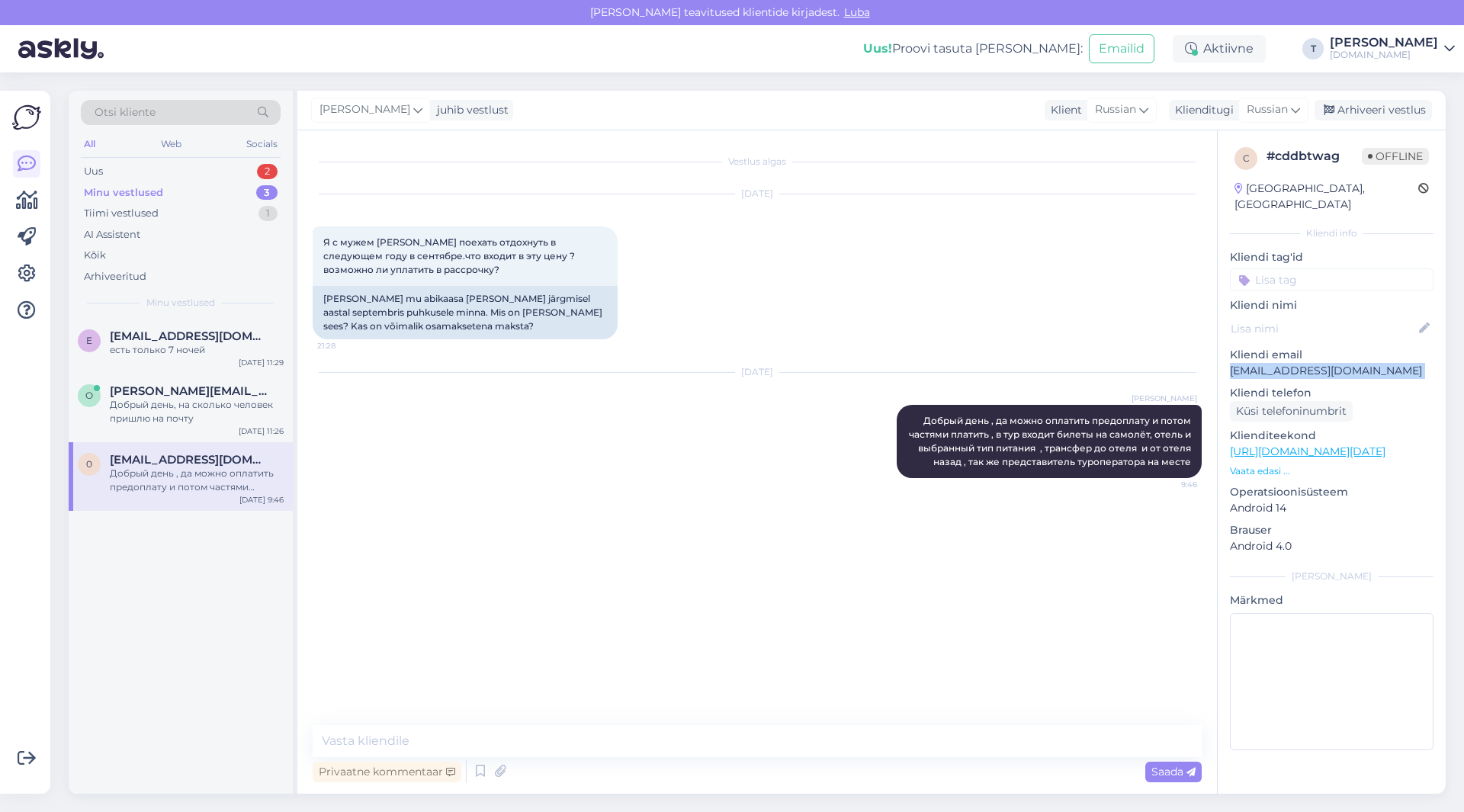
click at [1282, 363] on p "[EMAIL_ADDRESS][DOMAIN_NAME]" at bounding box center [1331, 371] width 203 height 16
copy p "[EMAIL_ADDRESS][DOMAIN_NAME]"
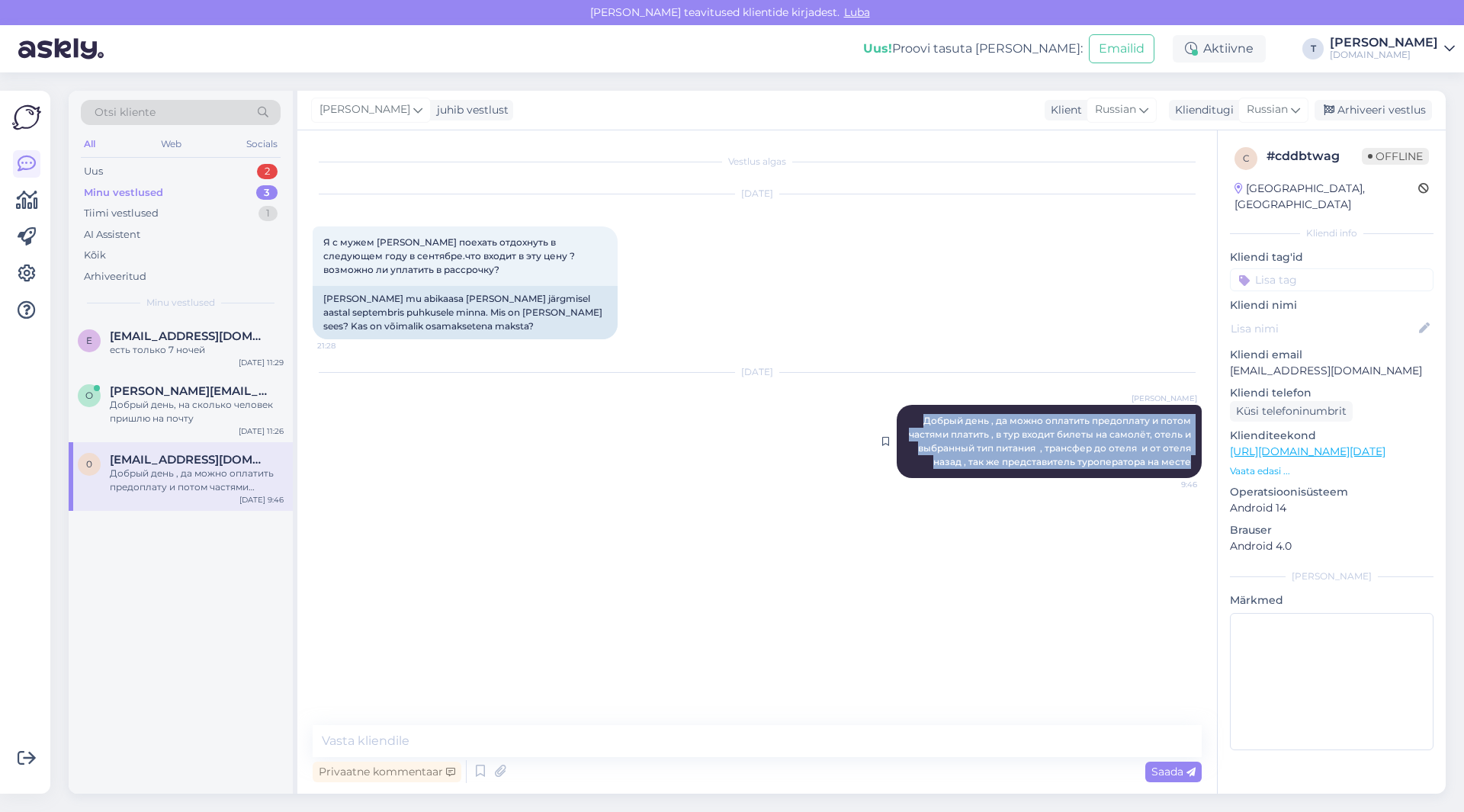
drag, startPoint x: 926, startPoint y: 424, endPoint x: 1186, endPoint y: 460, distance: 262.5
click at [1198, 465] on div "[PERSON_NAME] день , да можно оплатить предоплату и потом частями платить , в т…" at bounding box center [1049, 441] width 305 height 73
copy span "Добрый день , да можно оплатить предоплату и потом частями платить , в тур вход…"
click at [1350, 106] on div "Arhiveeri vestlus" at bounding box center [1374, 109] width 118 height 21
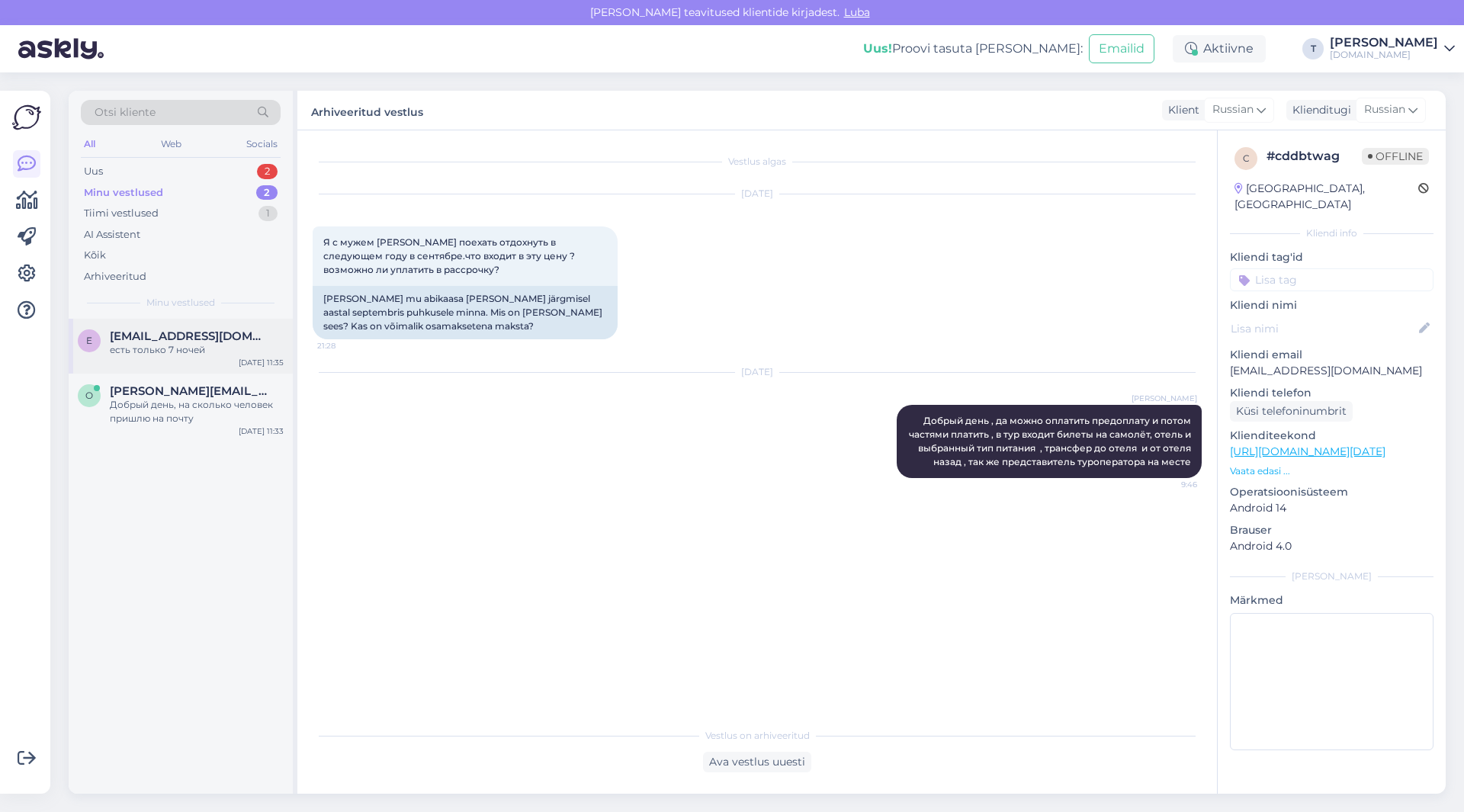
click at [140, 345] on div "есть только 7 ночей" at bounding box center [196, 349] width 174 height 14
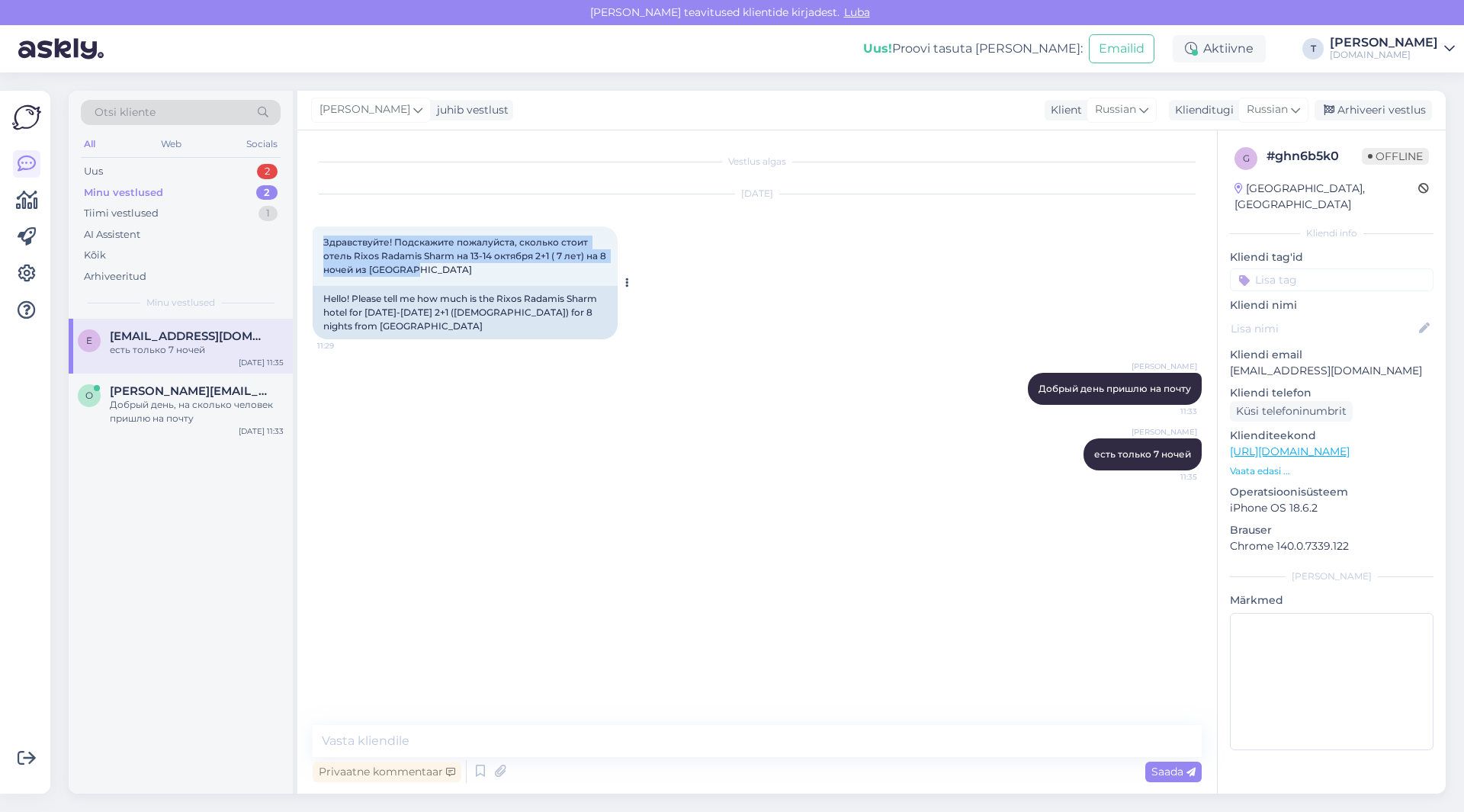
drag, startPoint x: 402, startPoint y: 267, endPoint x: 332, endPoint y: 242, distance: 74.3
click at [323, 233] on div "Здравствуйте! Подскажите пожалуйста, сколько стоит отель Rixos Radamis Sharm на…" at bounding box center [465, 256] width 305 height 60
copy span "Здравствуйте! Подскажите пожалуйста, сколько стоит отель Rixos Radamis Sharm на…"
click at [570, 445] on div "[PERSON_NAME] есть только 7 ночей 11:35" at bounding box center [757, 454] width 889 height 66
paste textarea "Superior Room [GEOGRAPHIC_DATA]"
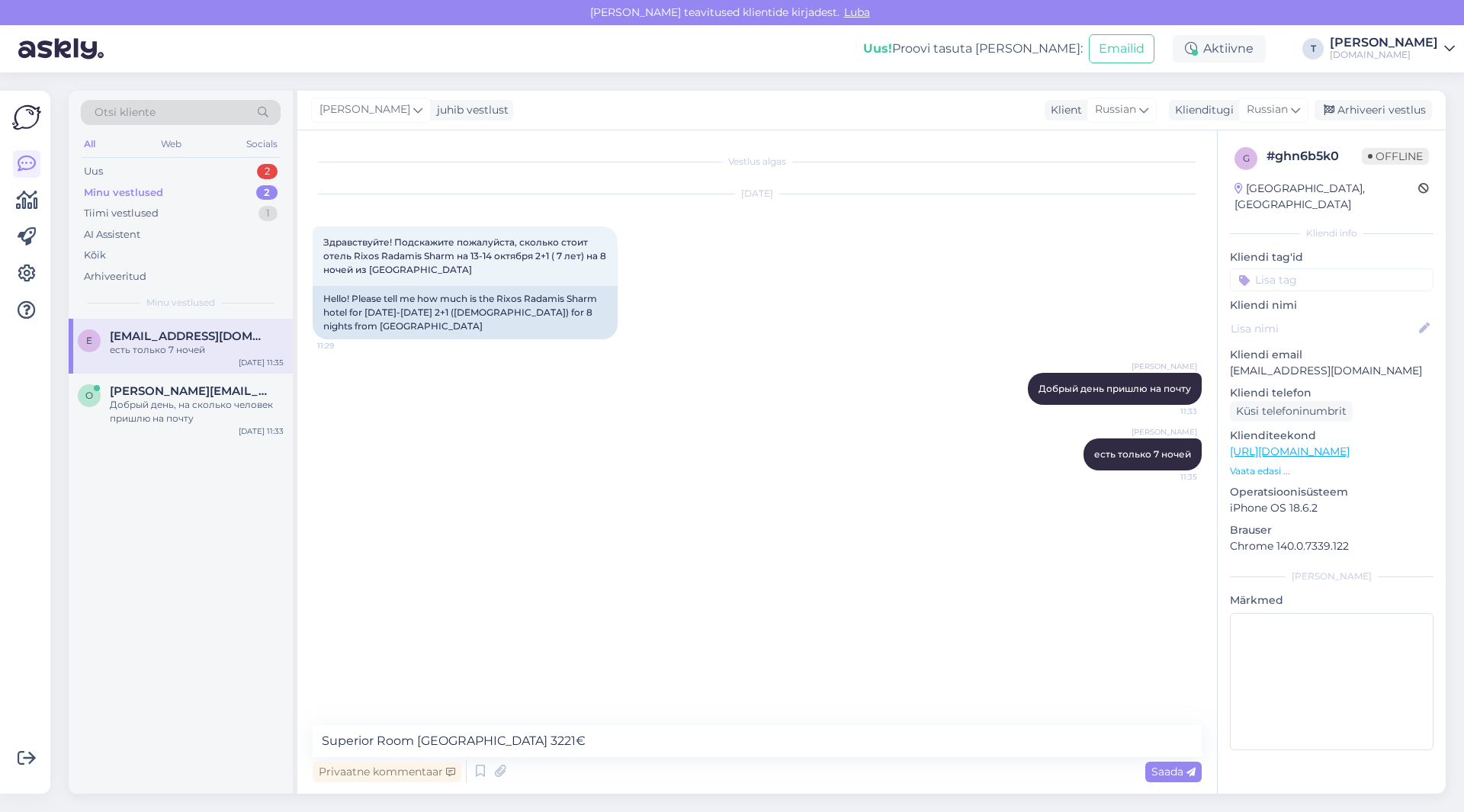
click at [312, 748] on div "Vestlus algas [DATE] Здравствуйте! Подскажите пожалуйста, сколько стоит отель R…" at bounding box center [757, 462] width 920 height 664
click at [318, 739] on textarea "Superior Room [GEOGRAPHIC_DATA] 3221€" at bounding box center [757, 741] width 889 height 32
type textarea "2+7 лет на 7 ночей Superior Room [GEOGRAPHIC_DATA] 3221€"
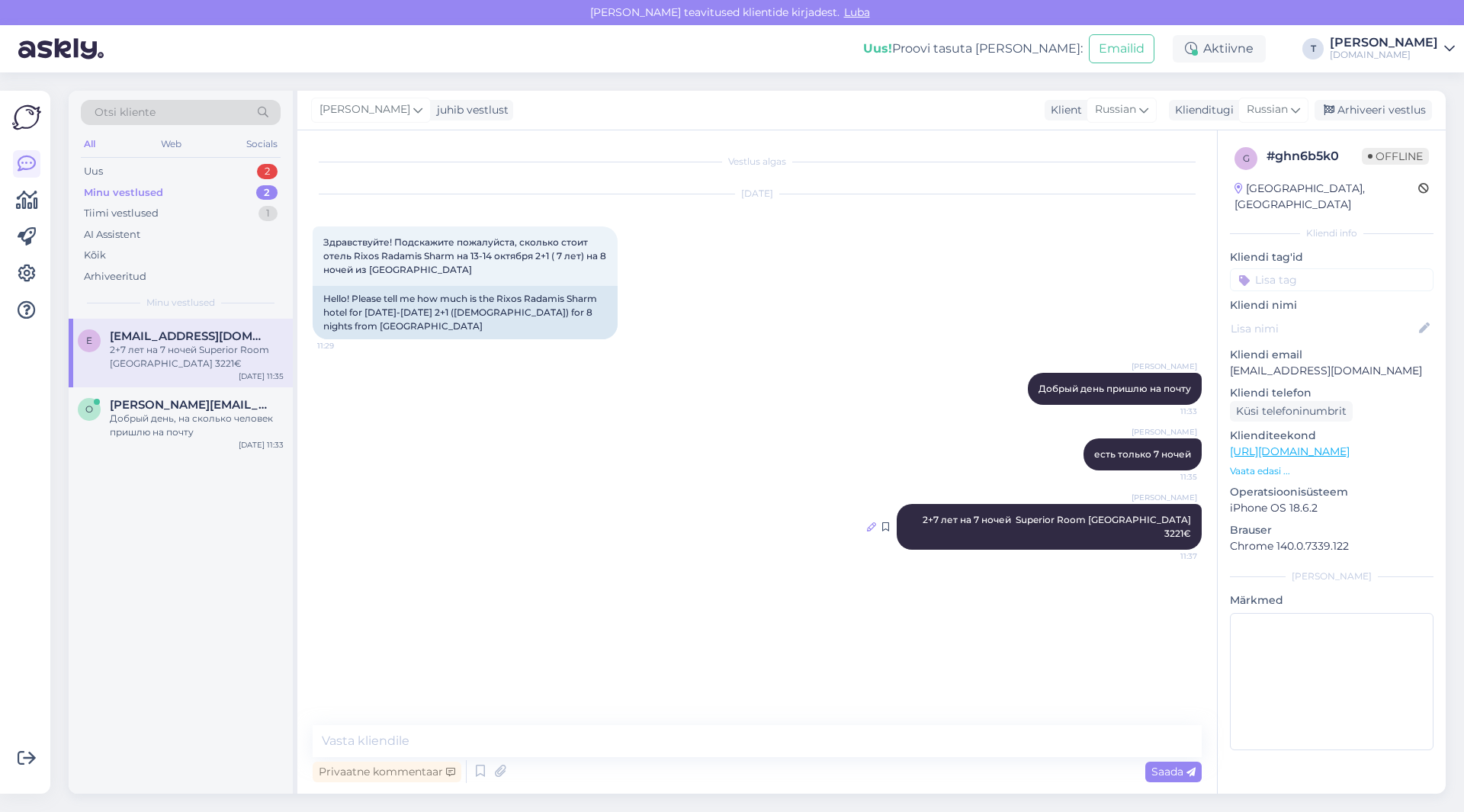
click at [876, 523] on icon at bounding box center [872, 527] width 9 height 9
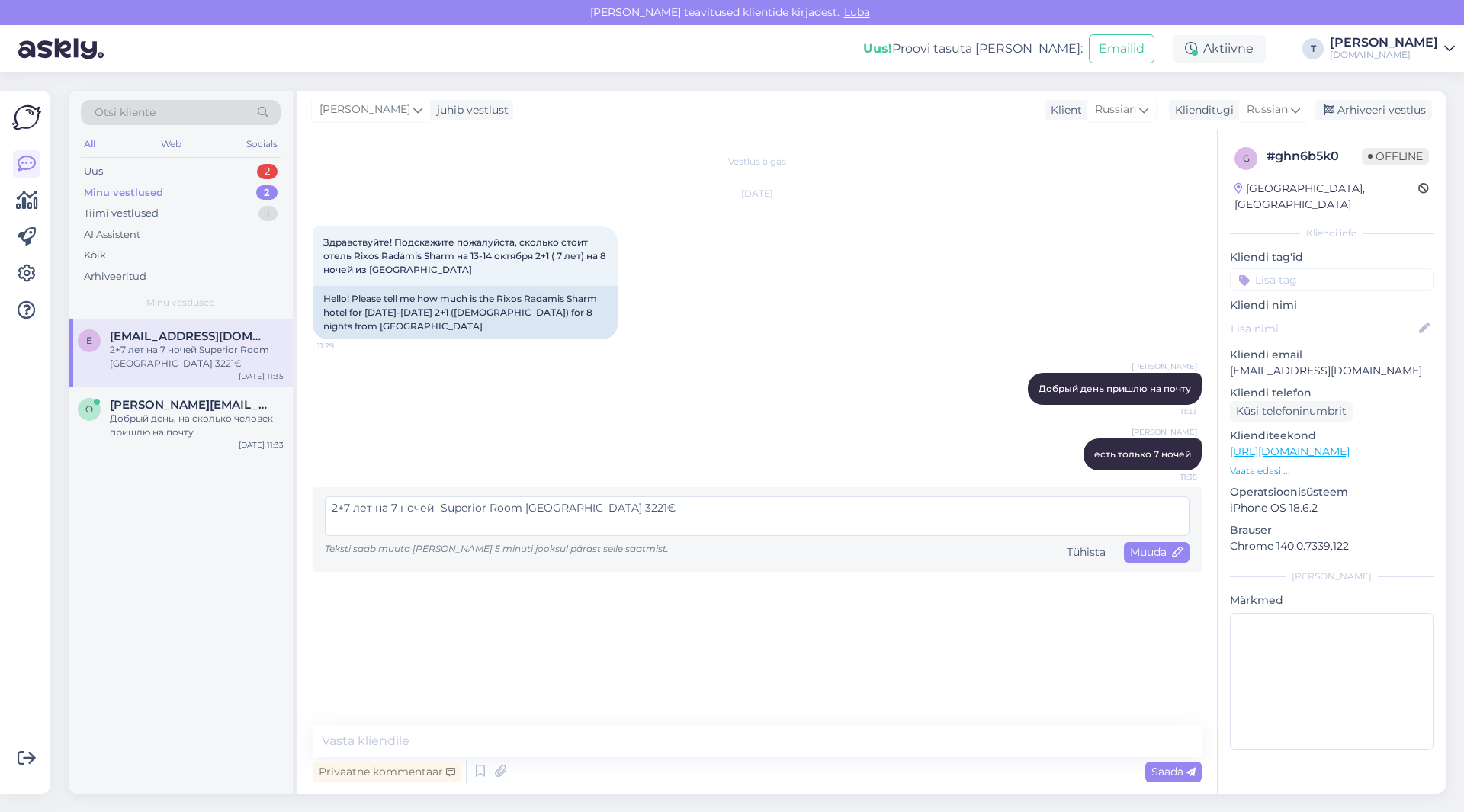
click at [560, 508] on textarea "2+7 лет на 7 ночей Superior Room [GEOGRAPHIC_DATA] 3221€" at bounding box center [757, 516] width 864 height 40
click at [329, 508] on textarea "2+7 лет на 7 ночей Superior Room [GEOGRAPHIC_DATA] // Superior Room Blue Planet…" at bounding box center [757, 516] width 864 height 40
type textarea "13.10 2+7 лет на 7 ночей Superior Room [GEOGRAPHIC_DATA] // Superior Room Blue …"
click at [1165, 553] on span "Muuda" at bounding box center [1157, 552] width 53 height 14
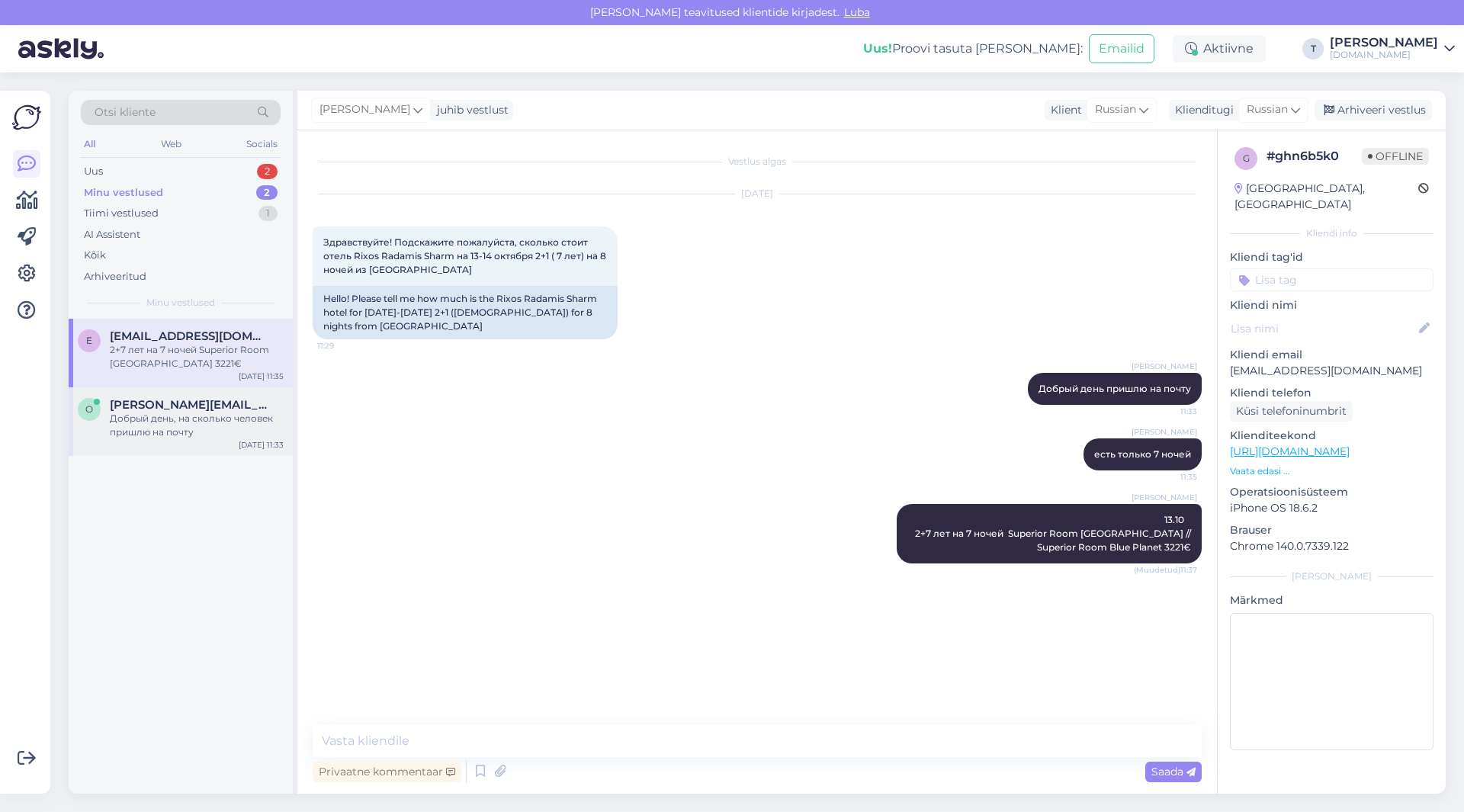
click at [173, 415] on div "Добрый день, на сколько человек пришлю на почту" at bounding box center [196, 425] width 174 height 27
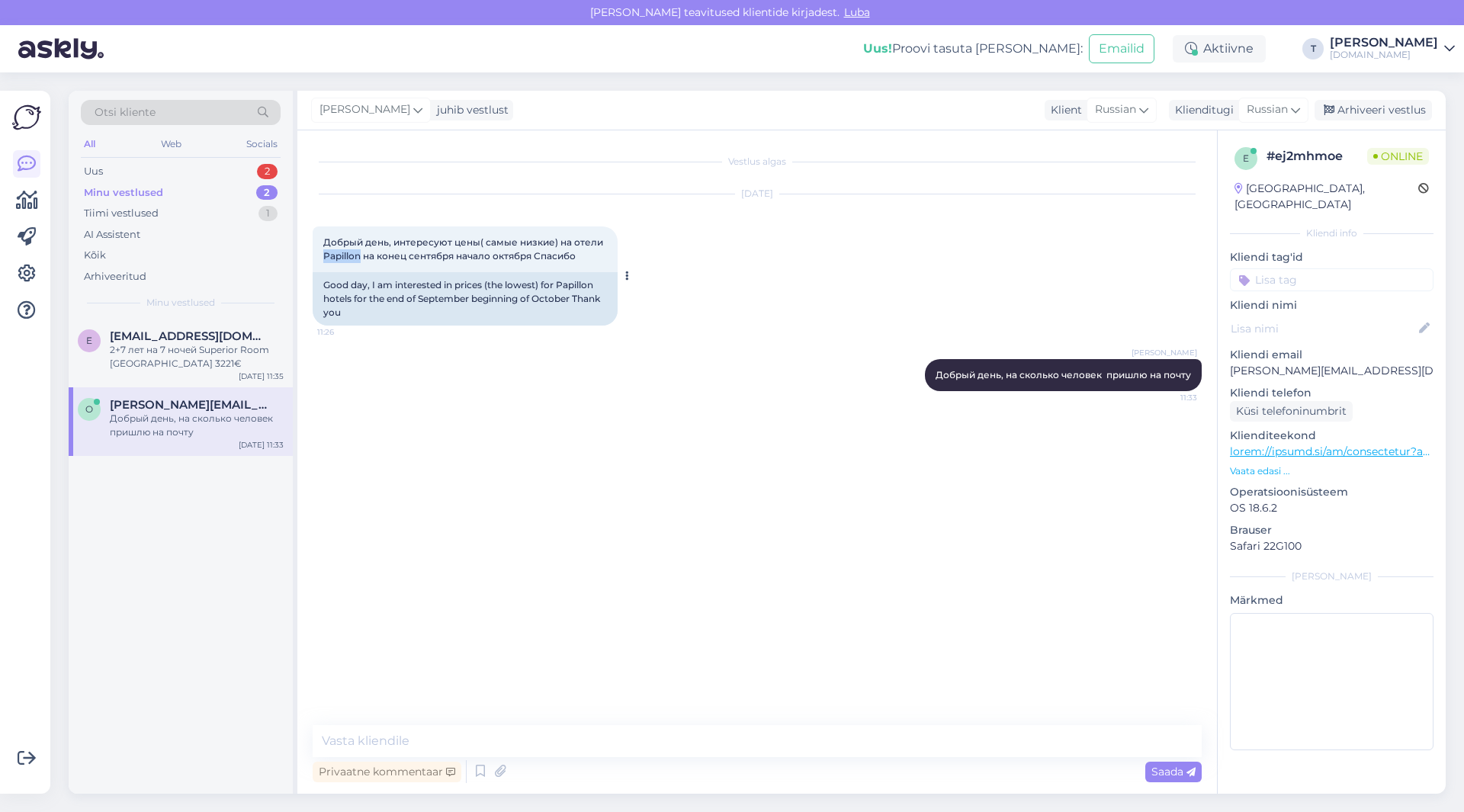
drag, startPoint x: 324, startPoint y: 251, endPoint x: 362, endPoint y: 254, distance: 38.1
click at [362, 254] on span "Добрый день, интересуют цены( самые низкие) на отели Papillon на конец сентября…" at bounding box center [465, 249] width 282 height 25
copy span "Papillon"
click at [430, 725] on textarea at bounding box center [757, 741] width 889 height 32
click at [1316, 363] on p "[PERSON_NAME][EMAIL_ADDRESS][DOMAIN_NAME]" at bounding box center [1331, 371] width 203 height 16
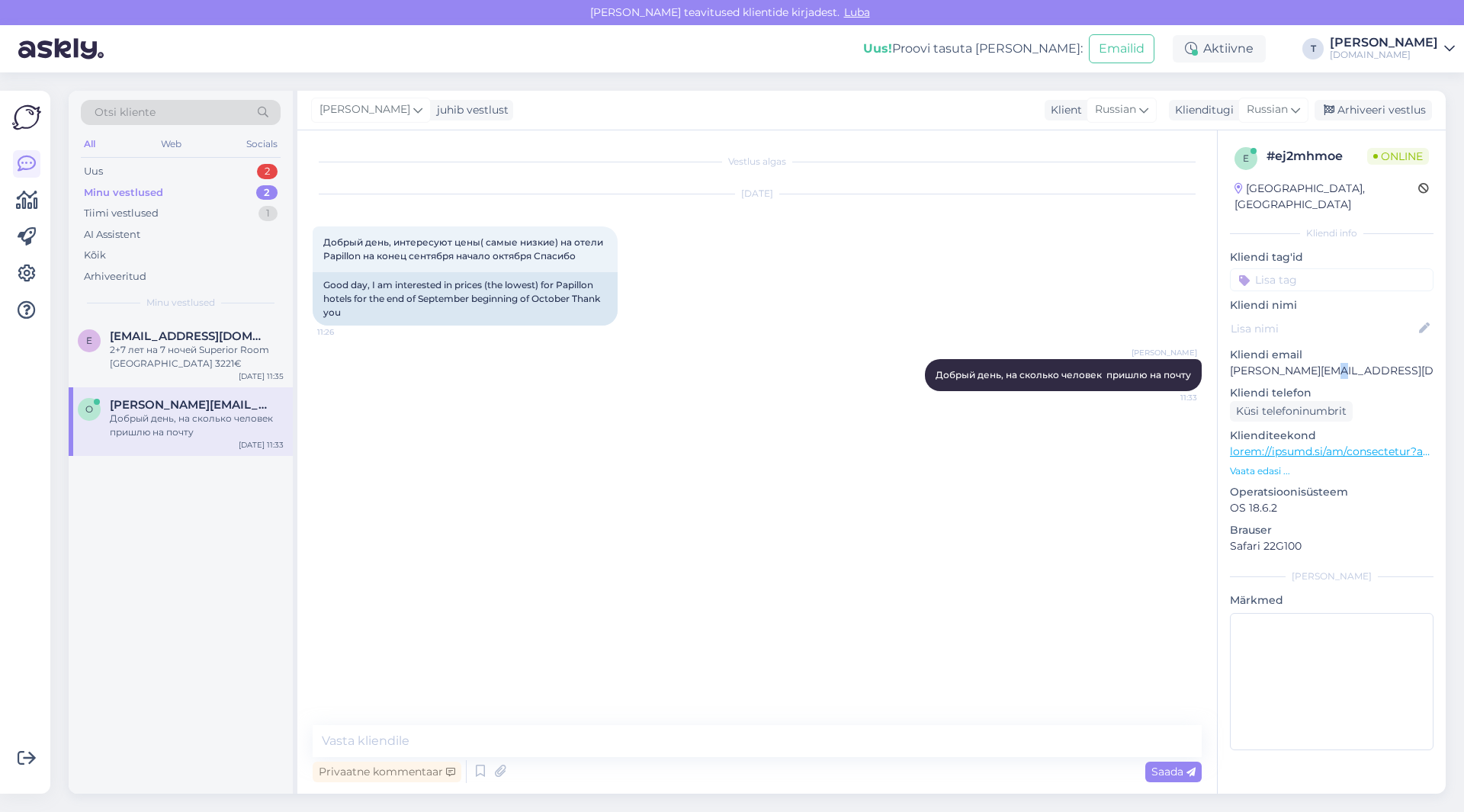
click at [1316, 363] on p "[PERSON_NAME][EMAIL_ADDRESS][DOMAIN_NAME]" at bounding box center [1331, 371] width 203 height 16
copy p "[PERSON_NAME][EMAIL_ADDRESS][DOMAIN_NAME]"
click at [1248, 465] on p "Vaata edasi ..." at bounding box center [1331, 471] width 203 height 14
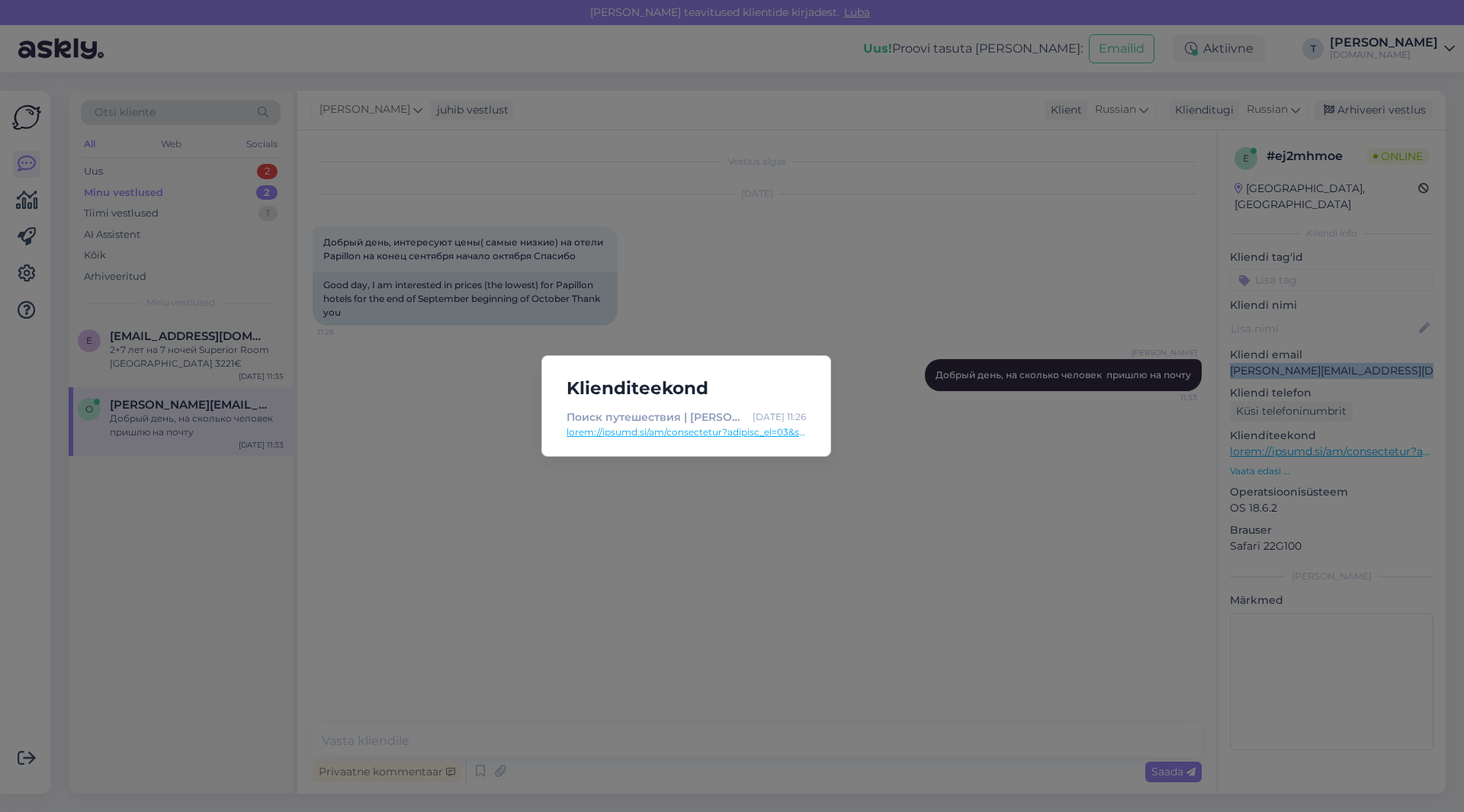
click at [656, 435] on link at bounding box center [686, 432] width 240 height 14
click at [757, 303] on div "Klienditeekond Поиск путешествия | Tuusik [DATE] 11:26" at bounding box center [732, 406] width 1464 height 812
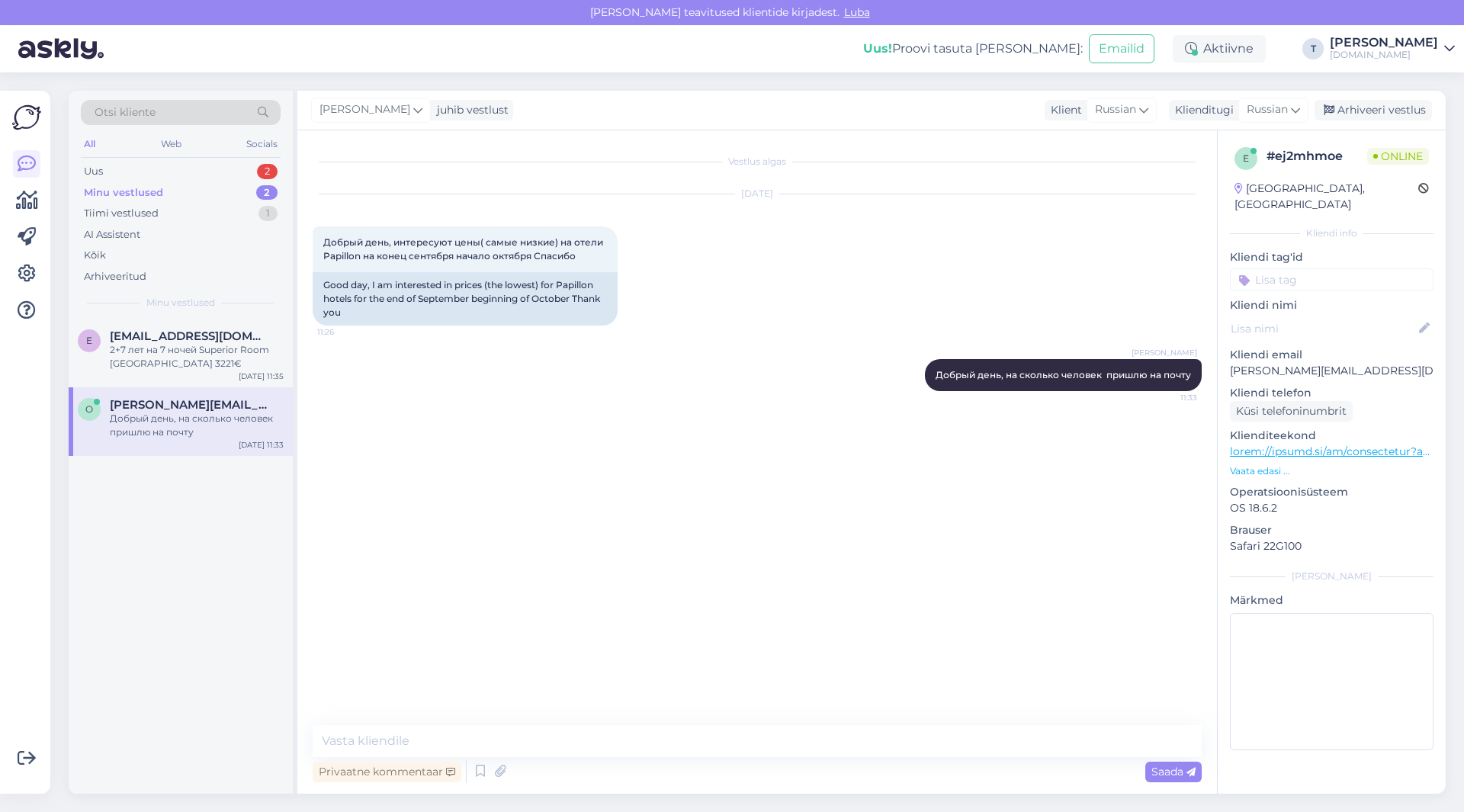
drag, startPoint x: 581, startPoint y: 255, endPoint x: 309, endPoint y: 235, distance: 272.7
click at [309, 235] on div "Vestlus algas [DATE] Добрый день, интересуют цены( самые низкие) на отели Papil…" at bounding box center [757, 462] width 920 height 664
copy span "Добрый день, интересуют цены( самые низкие) на отели Papillon на конец сентября…"
click at [212, 166] on div "Uus 3" at bounding box center [180, 172] width 200 height 22
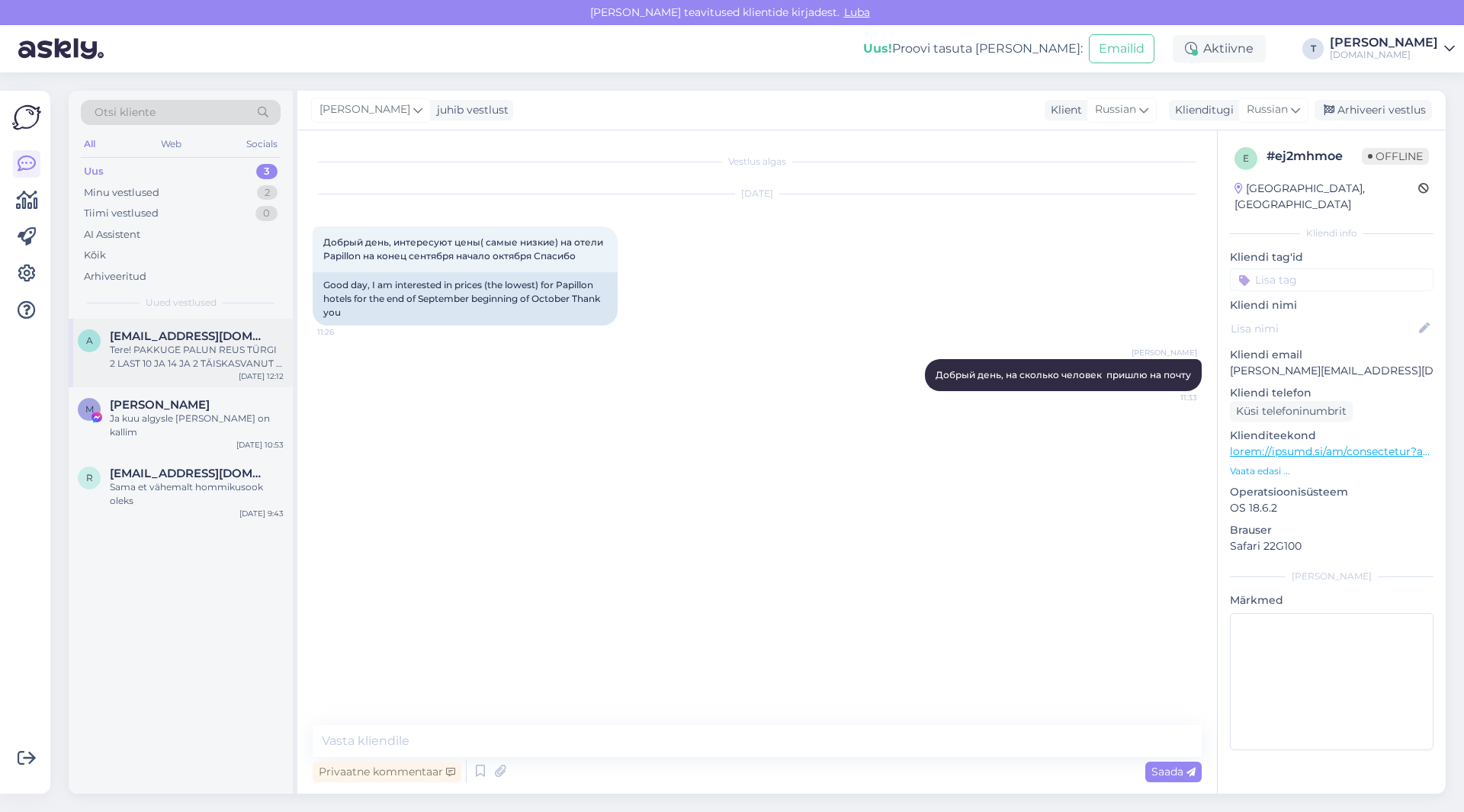
click at [157, 363] on div "Tere! PAKKUGE PALUN REUS TÜRGI 2 LAST 10 JA 14 JA 2 TÄISKASVANUT . 5* [GEOGRAPH…" at bounding box center [196, 356] width 174 height 27
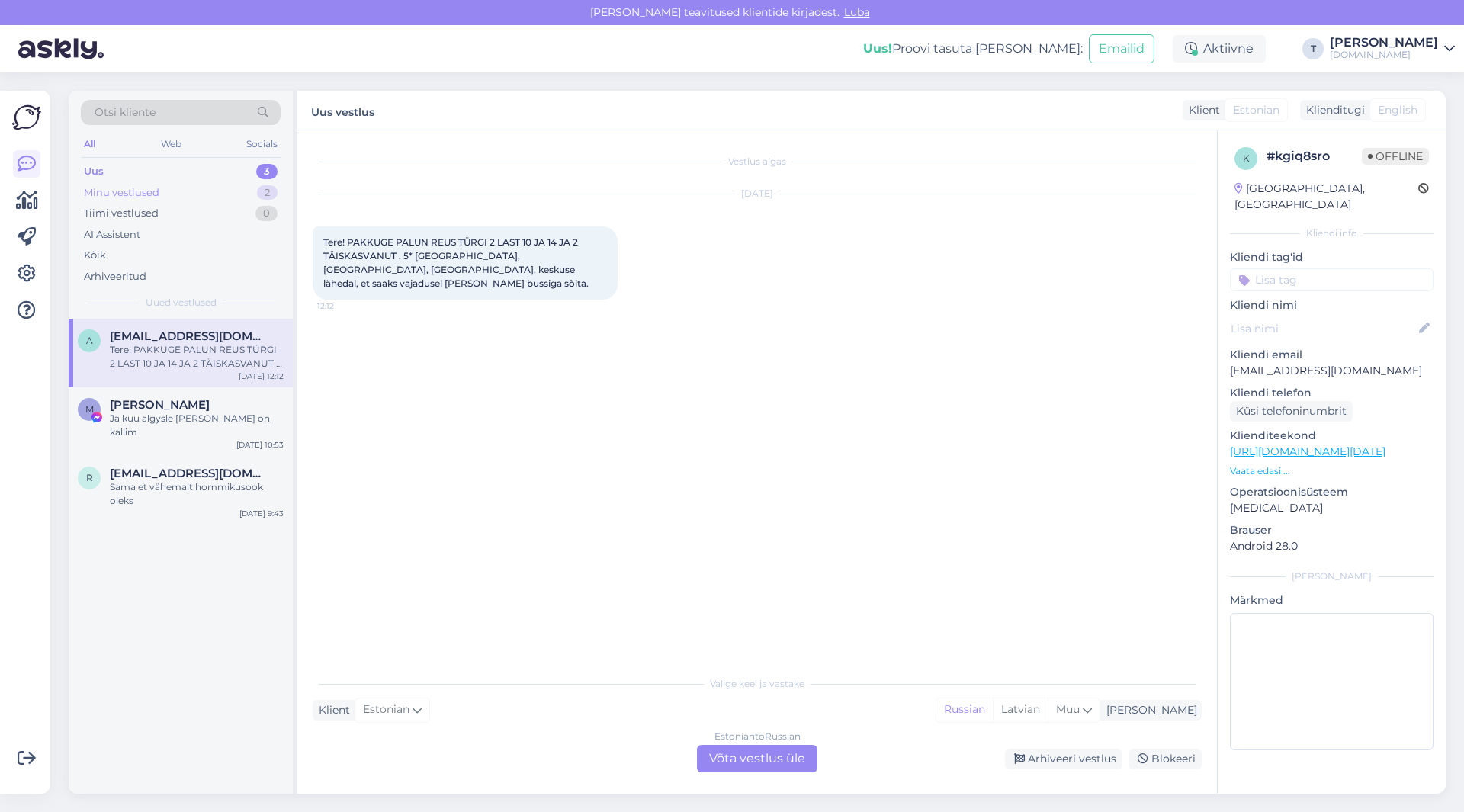
click at [185, 184] on div "Minu vestlused 2" at bounding box center [180, 194] width 200 height 22
click at [197, 357] on div "13.10 2+7 лет на 7 ночей Superior Room [GEOGRAPHIC_DATA] // Superior Room Blue …" at bounding box center [196, 356] width 174 height 27
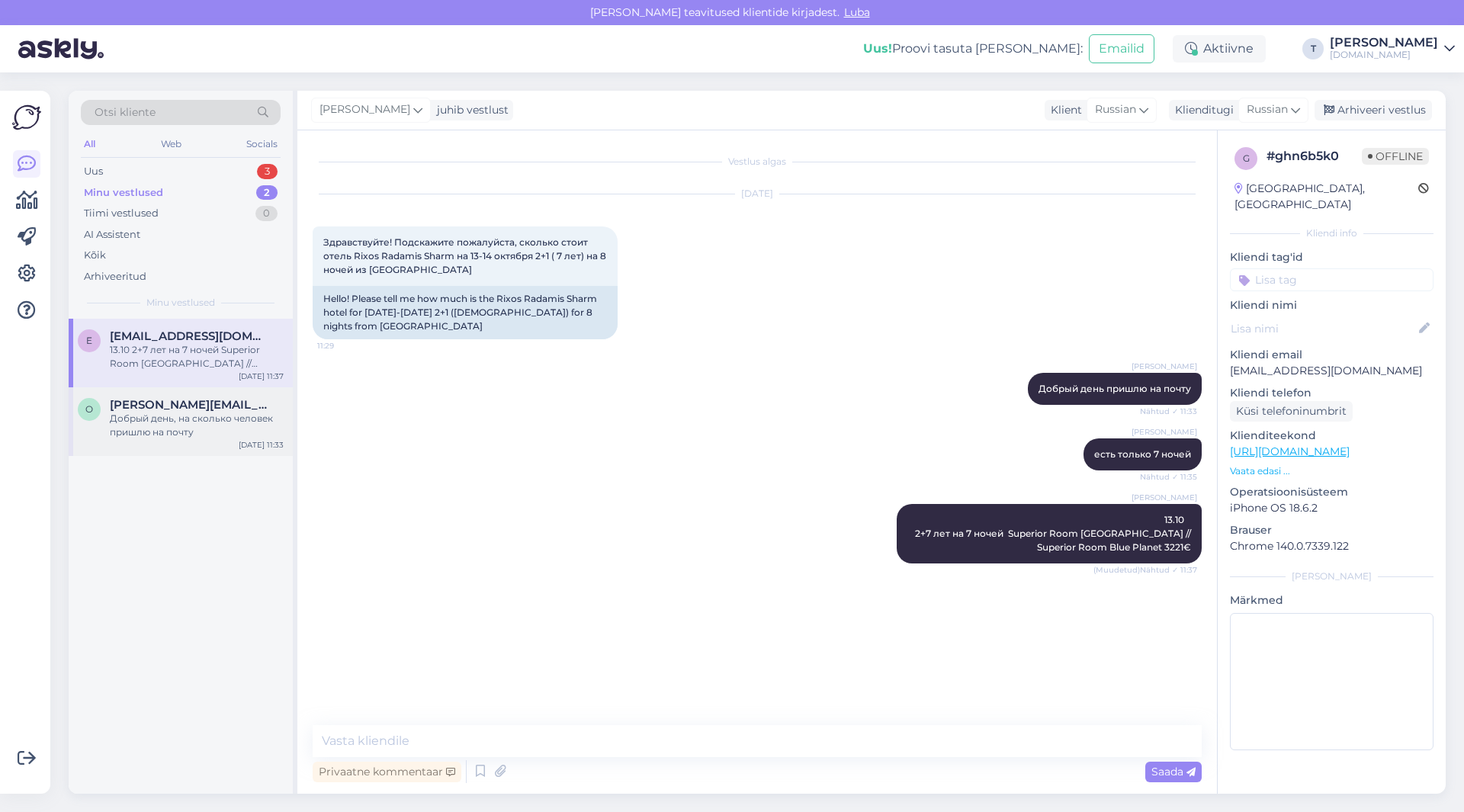
click at [207, 440] on div "O [PERSON_NAME][EMAIL_ADDRESS][DOMAIN_NAME] Добрый день, на сколько человек при…" at bounding box center [181, 421] width 224 height 69
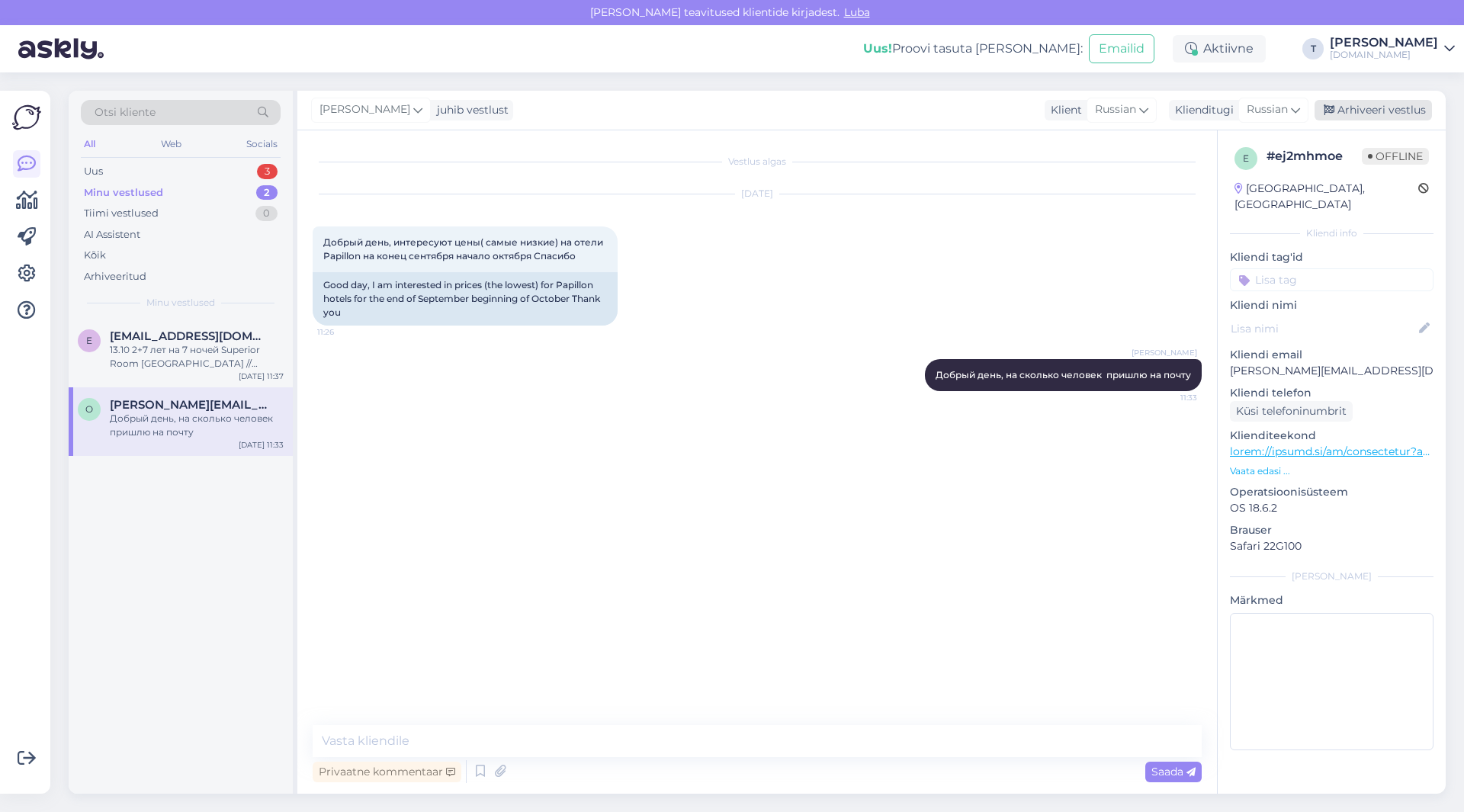
click at [1384, 110] on div "Arhiveeri vestlus" at bounding box center [1374, 109] width 118 height 21
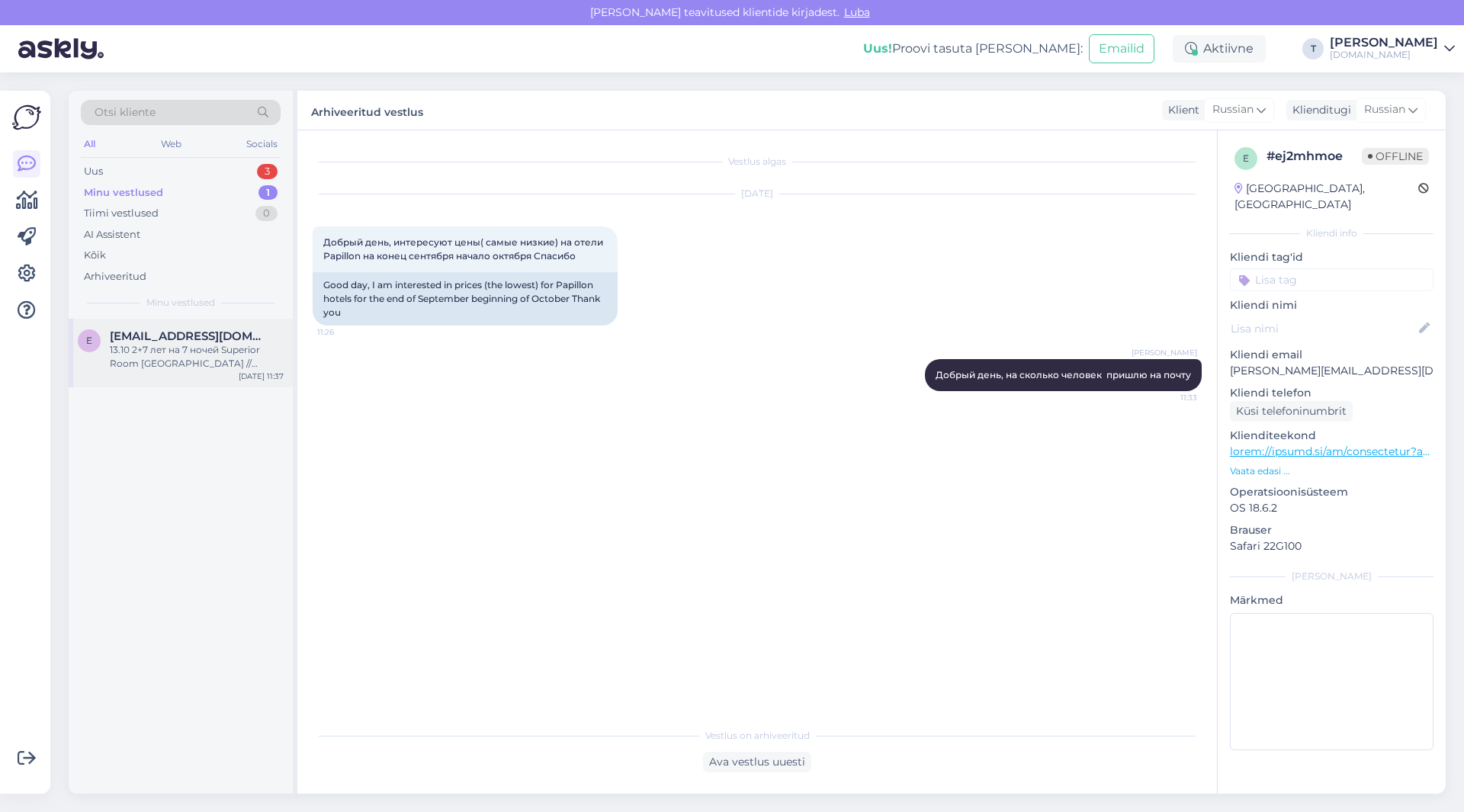
click at [252, 353] on div "13.10 2+7 лет на 7 ночей Superior Room [GEOGRAPHIC_DATA] // Superior Room Blue …" at bounding box center [196, 356] width 174 height 27
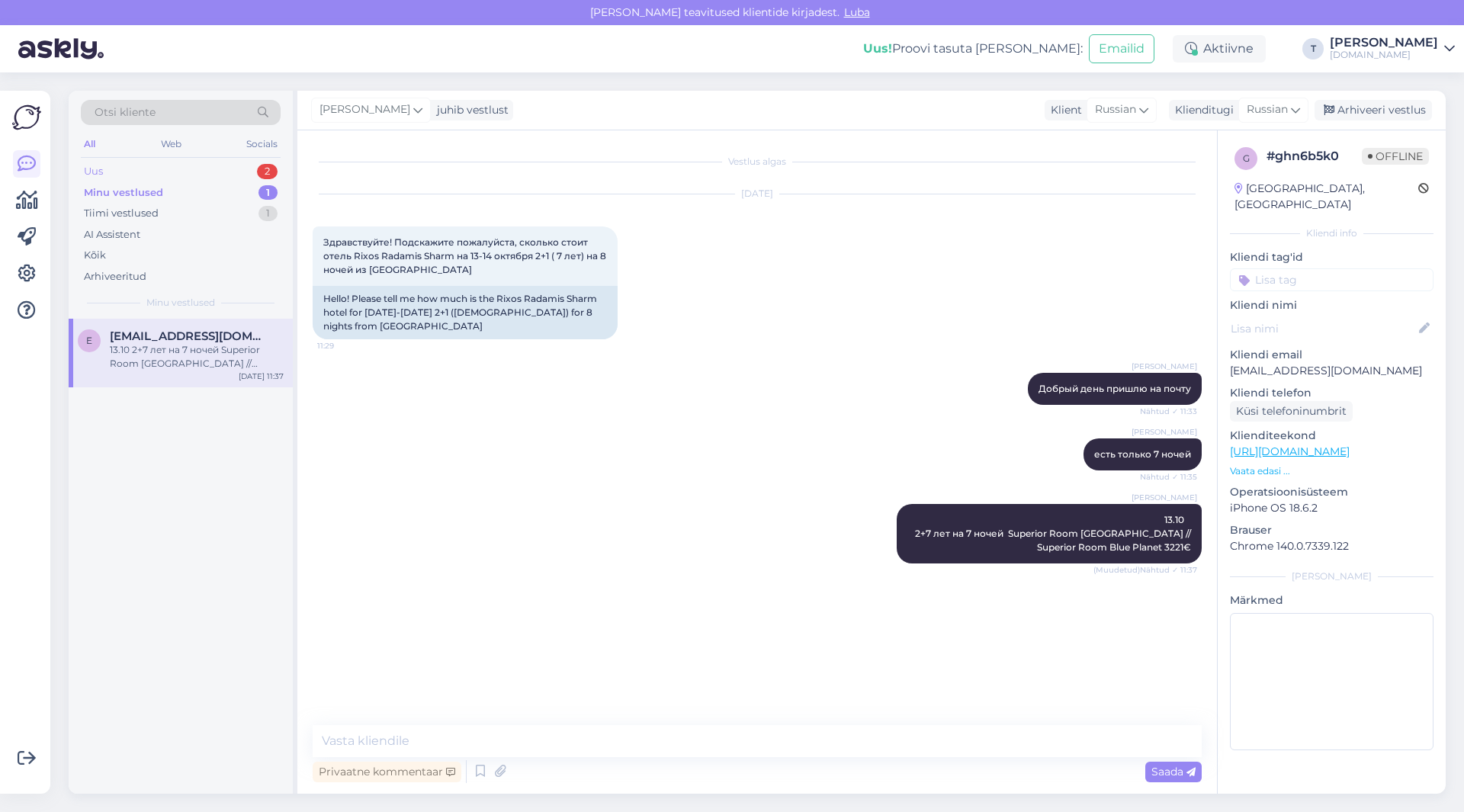
click at [222, 175] on div "Uus 2" at bounding box center [180, 172] width 200 height 22
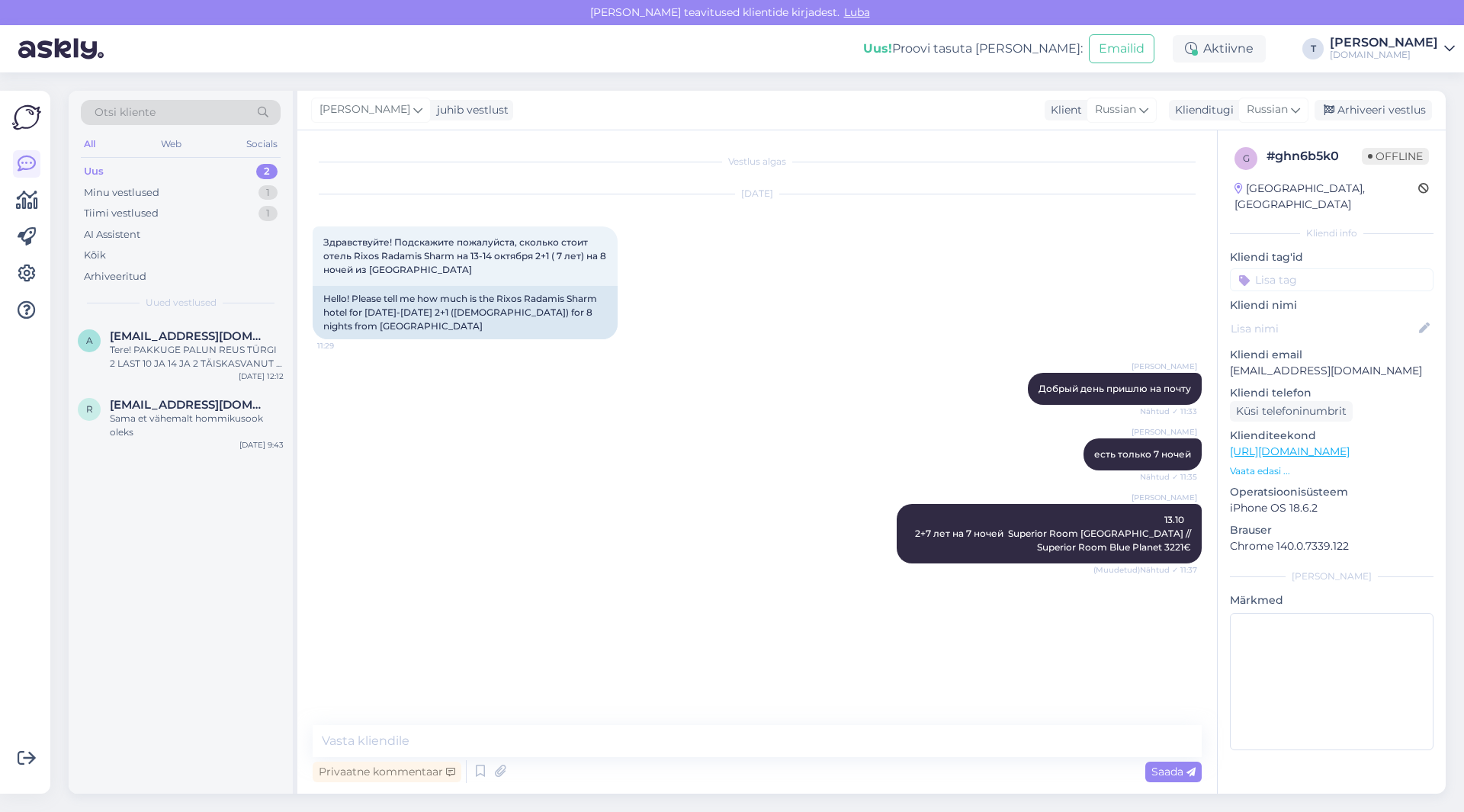
click at [216, 168] on div "Uus 2" at bounding box center [180, 172] width 200 height 22
click at [216, 193] on div "Minu vestlused 1" at bounding box center [180, 194] width 200 height 22
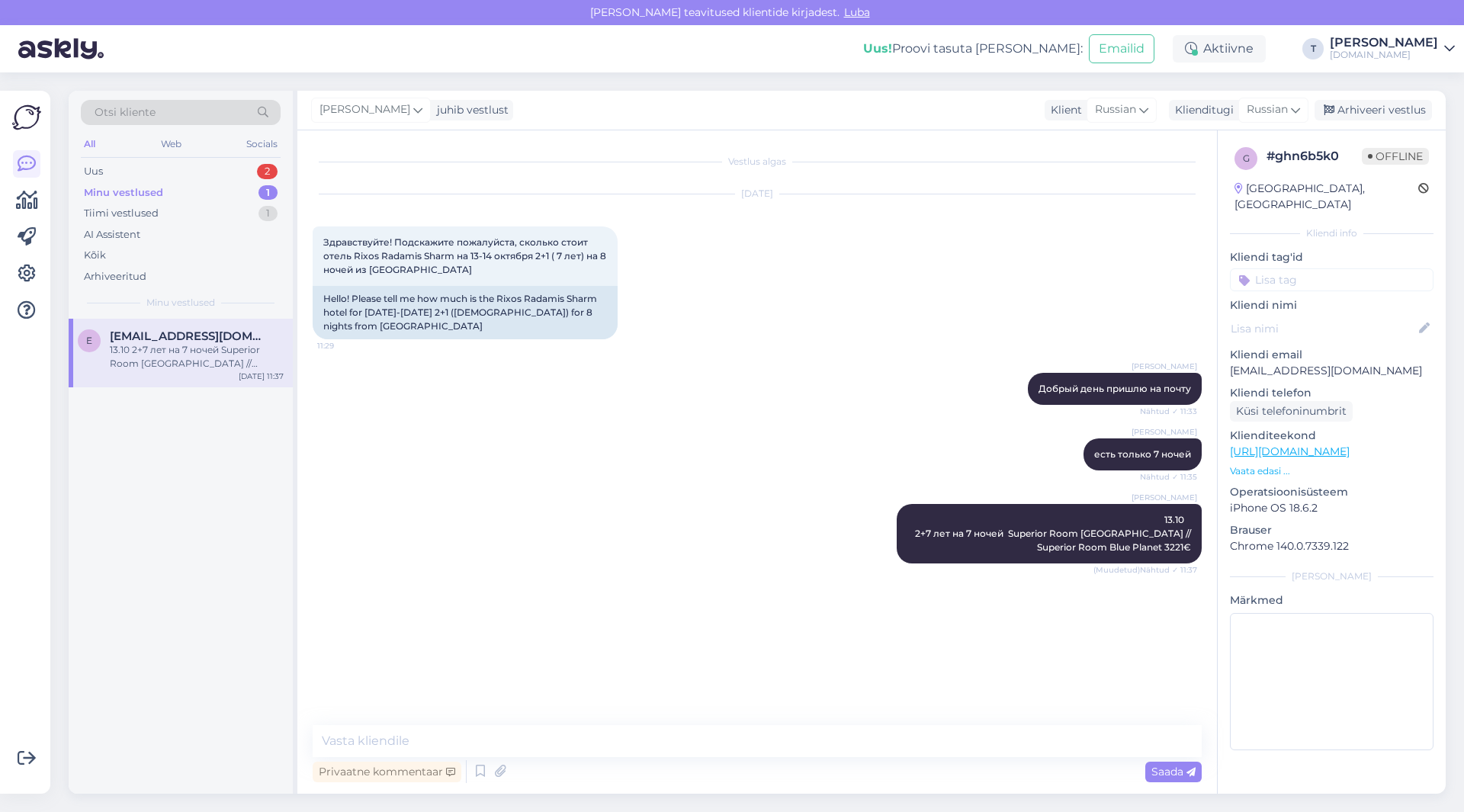
click at [775, 696] on div "Vestlus algas [DATE] Здравствуйте! Подскажите пожалуйста, сколько стоит отель R…" at bounding box center [764, 429] width 902 height 566
click at [1289, 363] on p "[EMAIL_ADDRESS][DOMAIN_NAME]" at bounding box center [1331, 371] width 203 height 16
copy p "[EMAIL_ADDRESS][DOMAIN_NAME]"
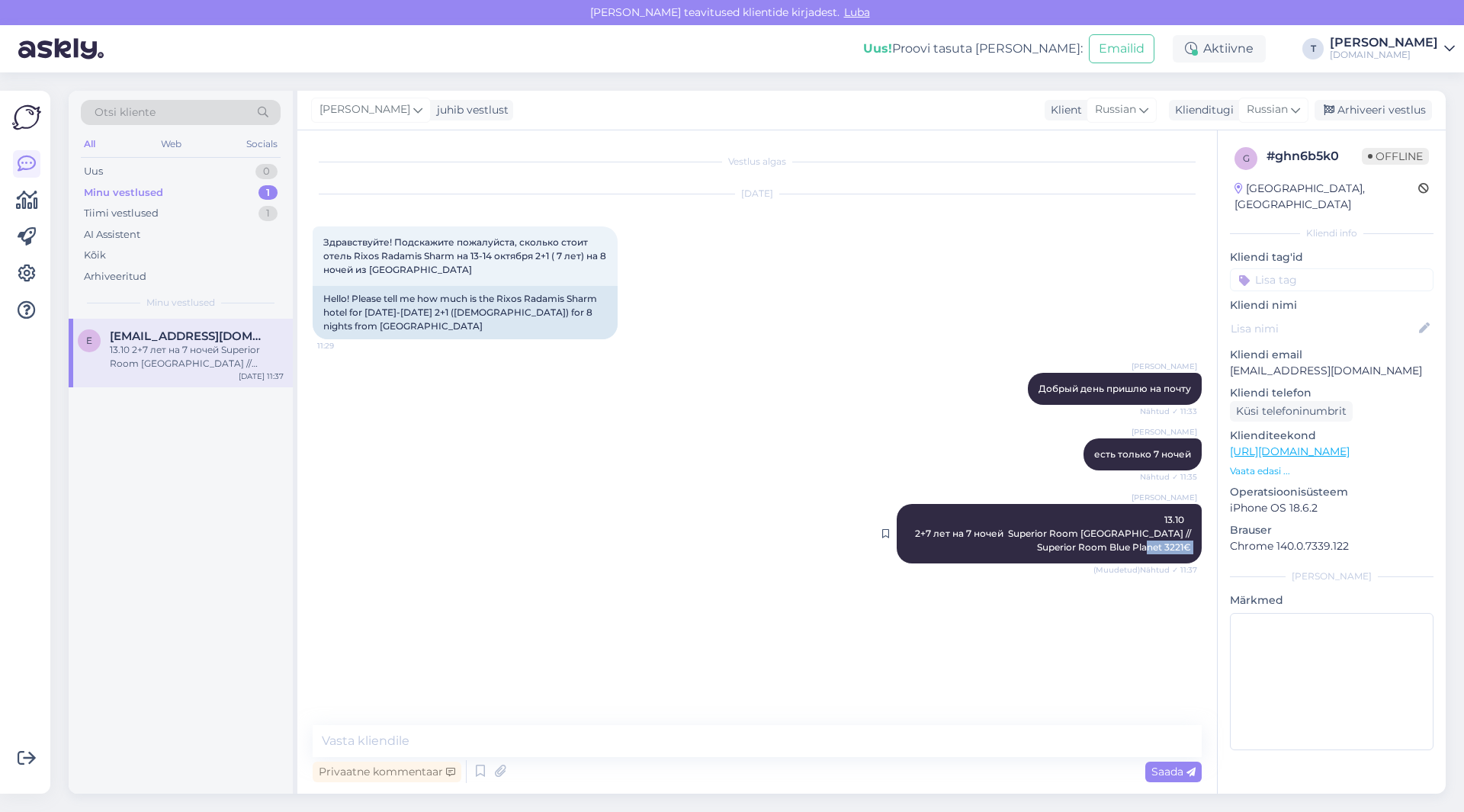
drag, startPoint x: 1190, startPoint y: 547, endPoint x: 940, endPoint y: 531, distance: 250.5
click at [897, 531] on div "Tatjana 13.10 2+7 лет на 7 ночей Superior Room [GEOGRAPHIC_DATA] // Superior Ro…" at bounding box center [1049, 533] width 305 height 60
drag, startPoint x: 1006, startPoint y: 531, endPoint x: 1191, endPoint y: 549, distance: 185.9
click at [1191, 549] on div "Tatjana 13.10 2+7 лет на 7 ночей Superior Room [GEOGRAPHIC_DATA] // Superior Ro…" at bounding box center [1049, 533] width 305 height 60
click at [540, 741] on textarea at bounding box center [757, 741] width 889 height 32
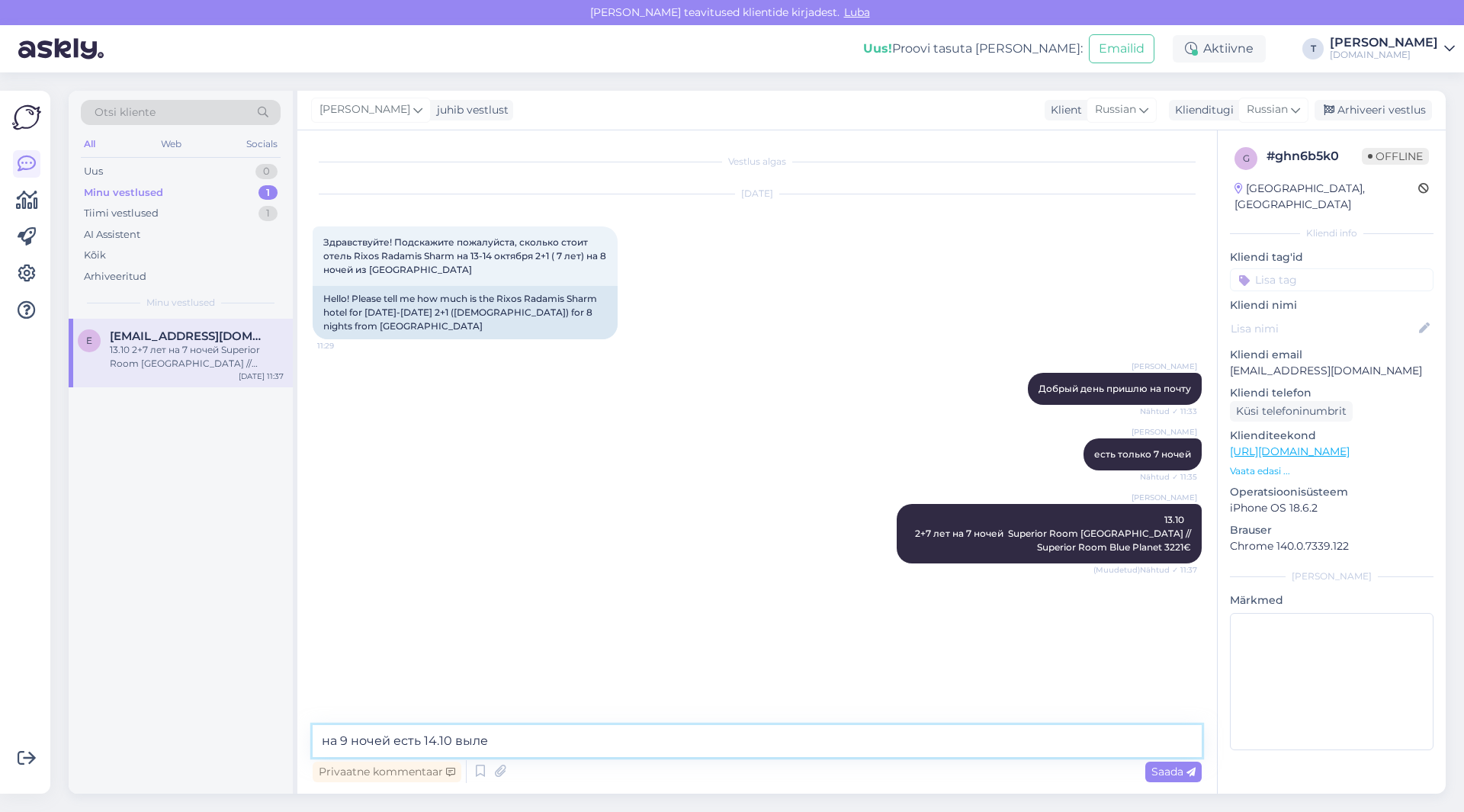
type textarea "на 9 ночей есть 14.10 вылет"
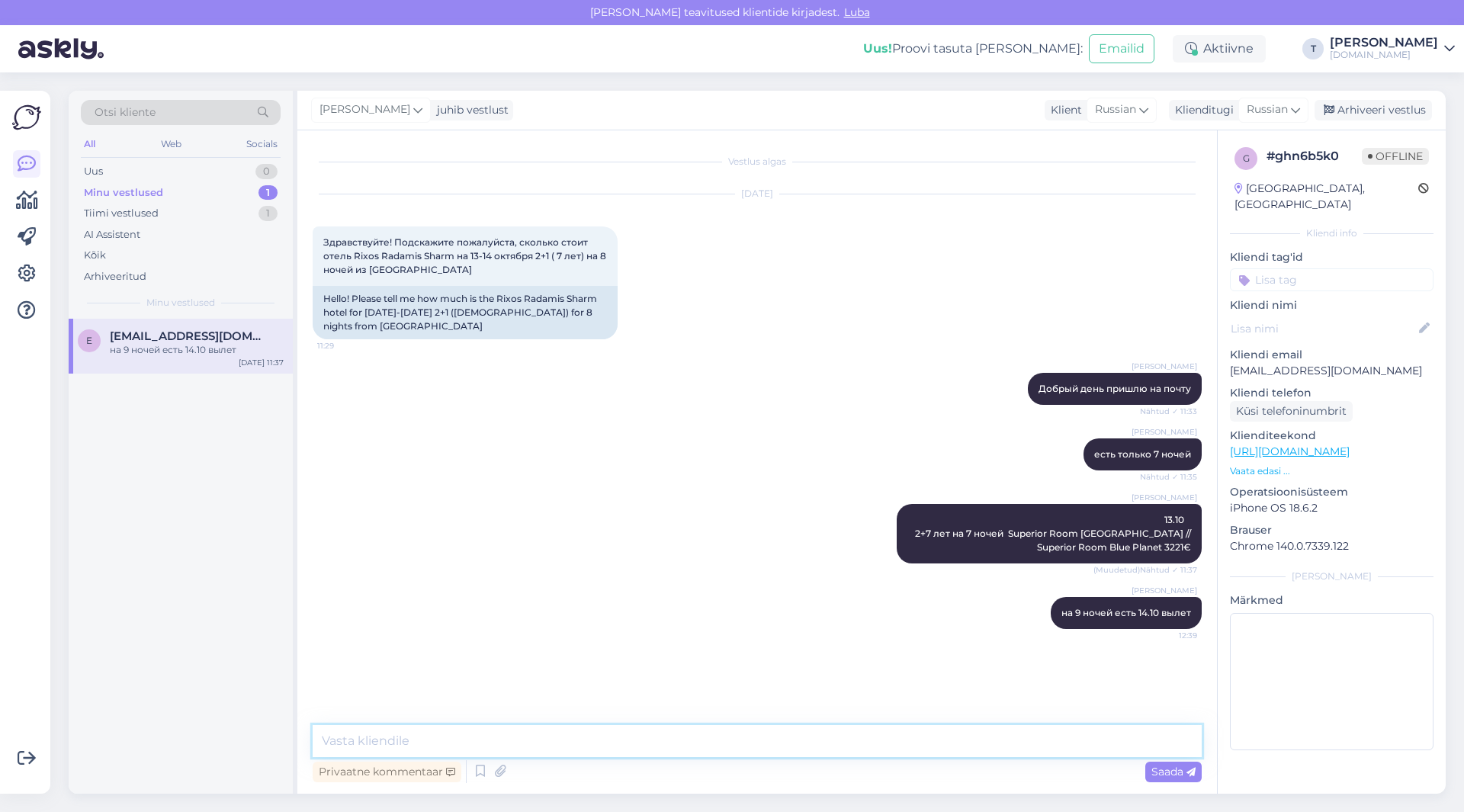
click at [779, 741] on textarea at bounding box center [757, 741] width 889 height 32
type textarea "3861€"
click at [149, 174] on div "Uus 1" at bounding box center [180, 172] width 200 height 22
click at [155, 193] on div "Minu vestlused" at bounding box center [121, 193] width 75 height 15
click at [158, 338] on span "[EMAIL_ADDRESS][DOMAIN_NAME]" at bounding box center [188, 335] width 158 height 14
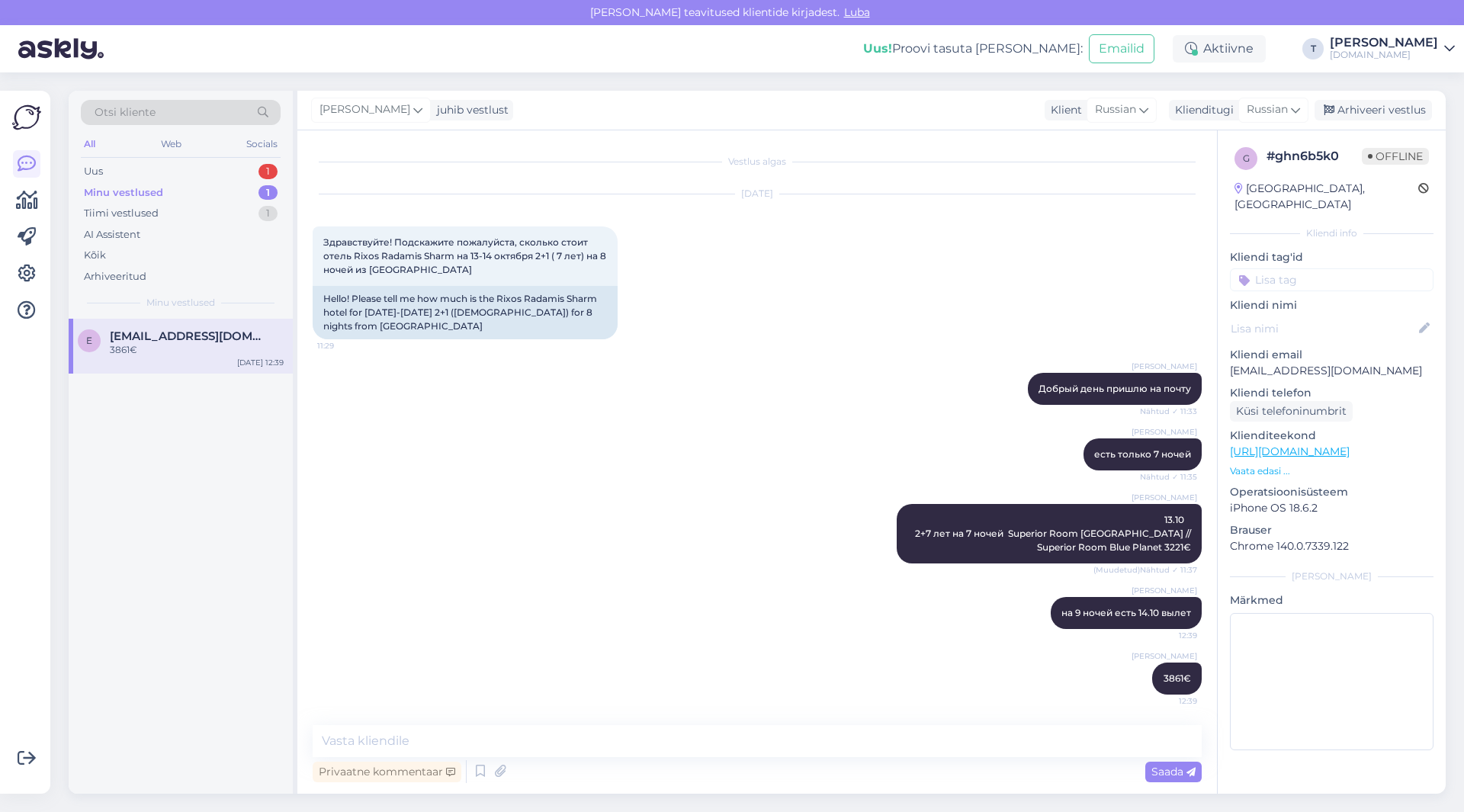
click at [1277, 465] on p "Vaata edasi ..." at bounding box center [1331, 471] width 203 height 14
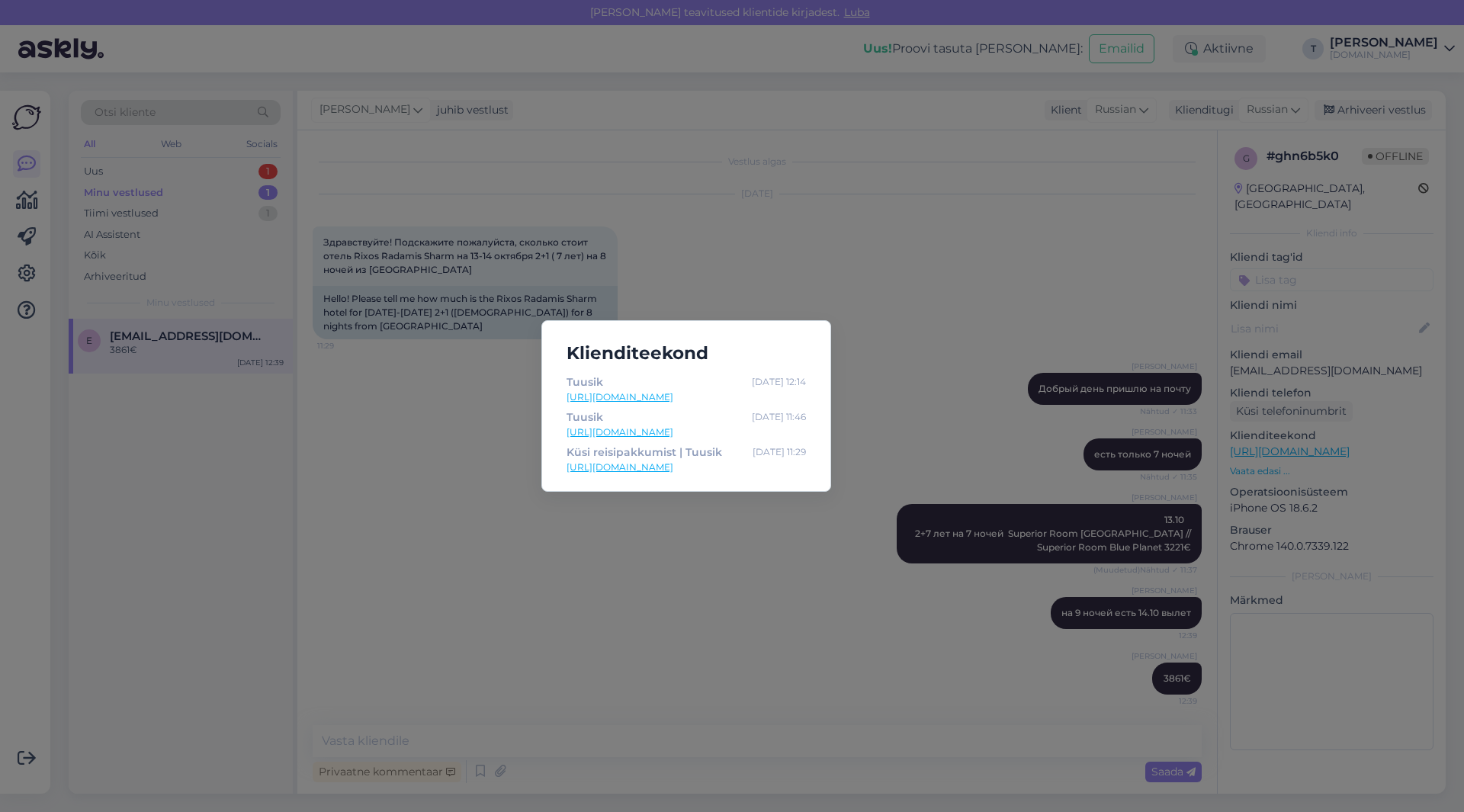
click at [586, 394] on link "[URL][DOMAIN_NAME]" at bounding box center [686, 397] width 240 height 14
click at [829, 299] on div "Klienditeekond [PERSON_NAME] [DATE] 12:14 [URL][DOMAIN_NAME] [PERSON_NAME] [DAT…" at bounding box center [732, 406] width 1464 height 812
